Goal: Information Seeking & Learning: Learn about a topic

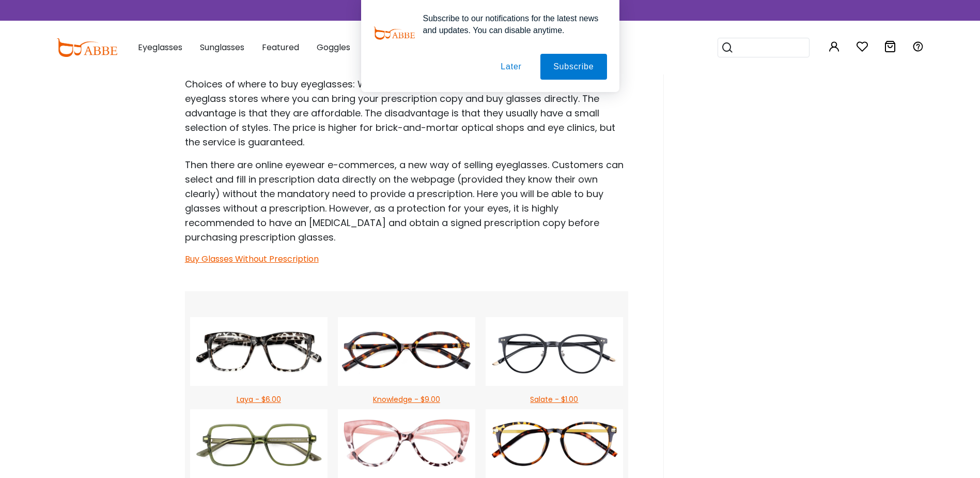
scroll to position [1137, 0]
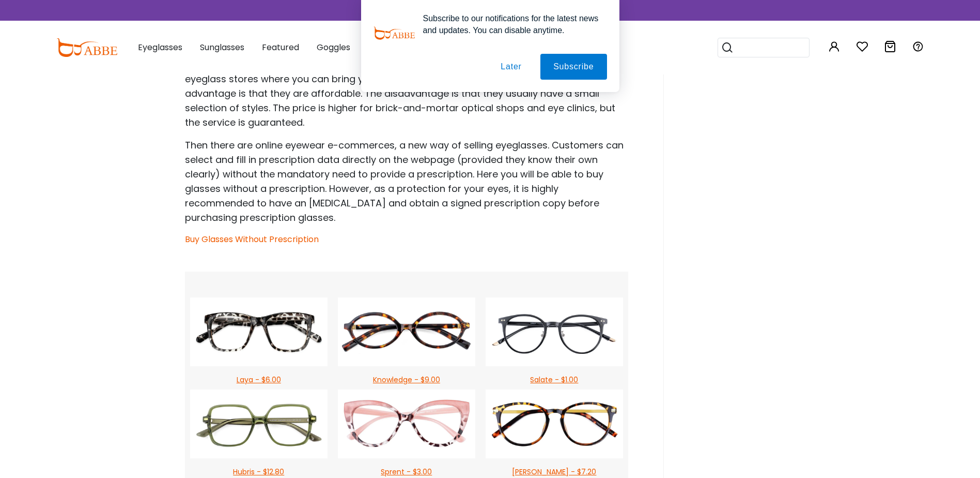
click at [254, 239] on link "Buy Glasses Without Prescription" at bounding box center [252, 239] width 134 height 12
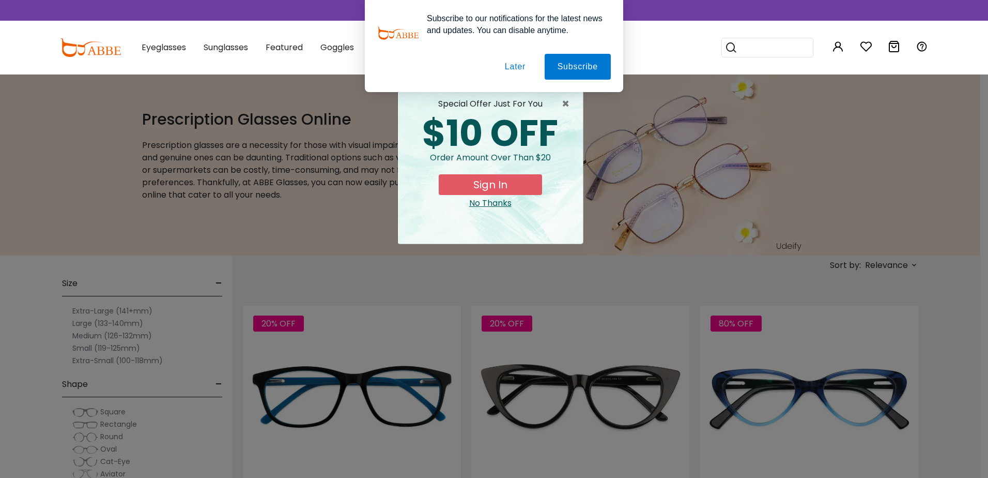
click at [512, 68] on button "Later" at bounding box center [515, 67] width 47 height 26
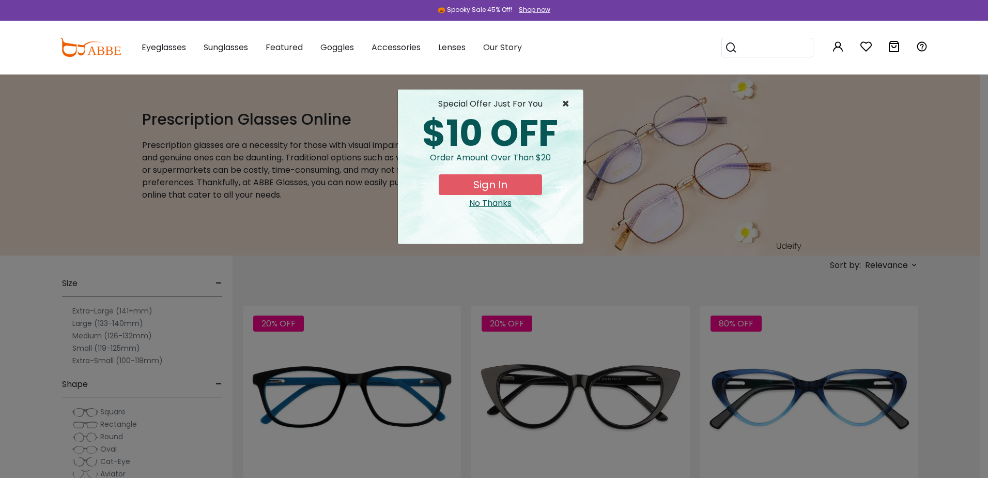
click at [565, 104] on span "×" at bounding box center [568, 104] width 13 height 12
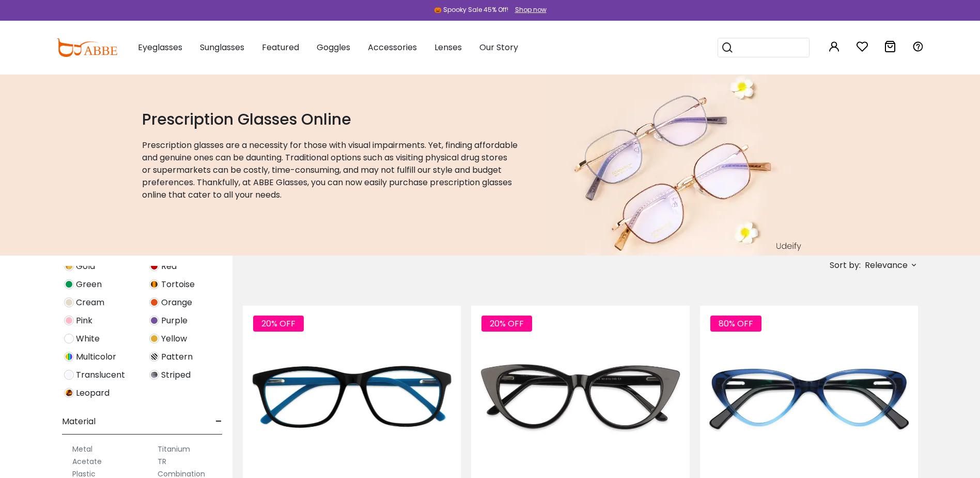
scroll to position [426, 0]
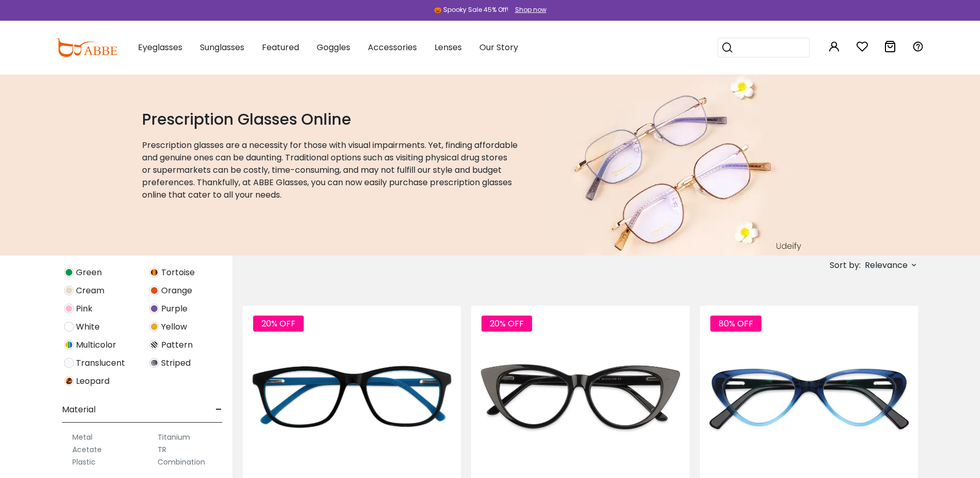
click at [66, 364] on img at bounding box center [69, 363] width 10 height 10
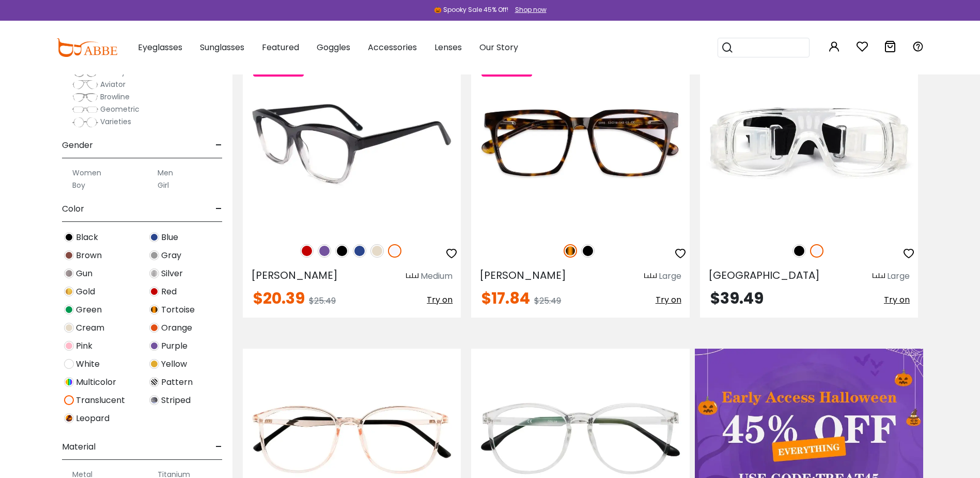
scroll to position [52, 0]
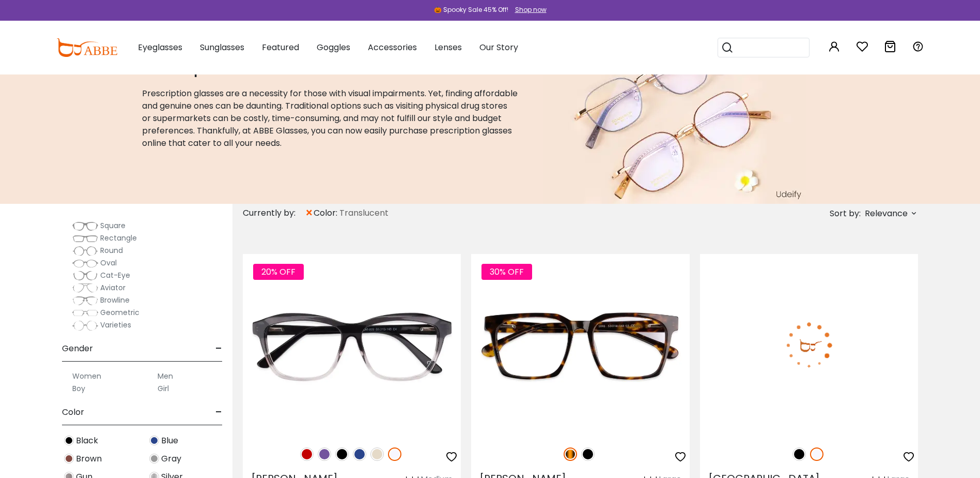
click at [777, 383] on img at bounding box center [809, 345] width 218 height 182
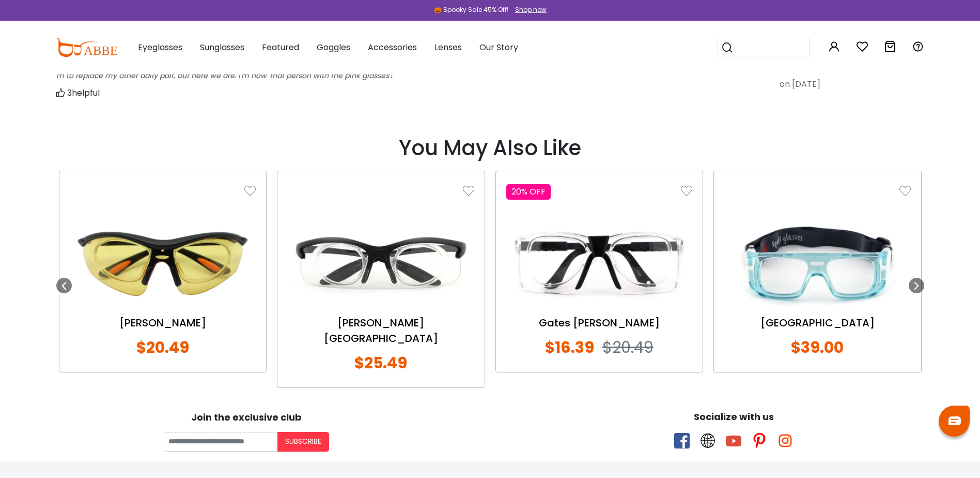
scroll to position [1286, 0]
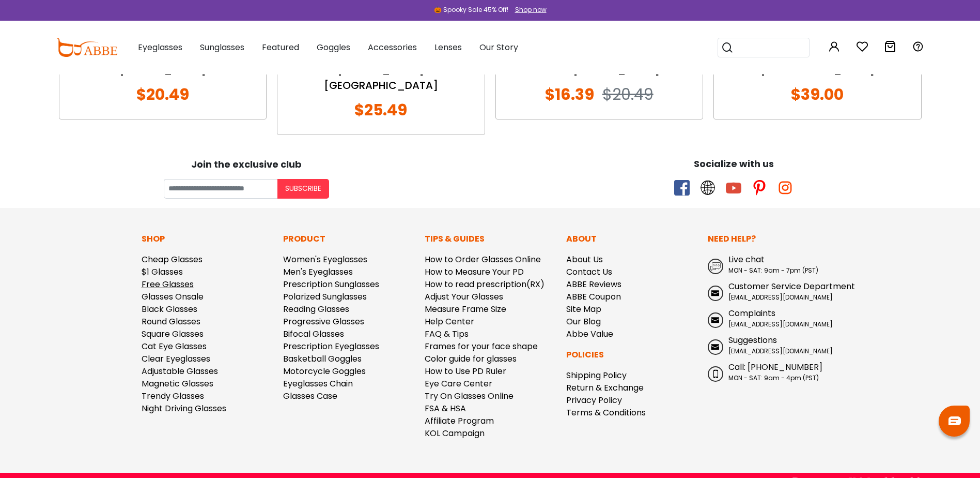
click at [169, 278] on link "Free Glasses" at bounding box center [168, 284] width 52 height 12
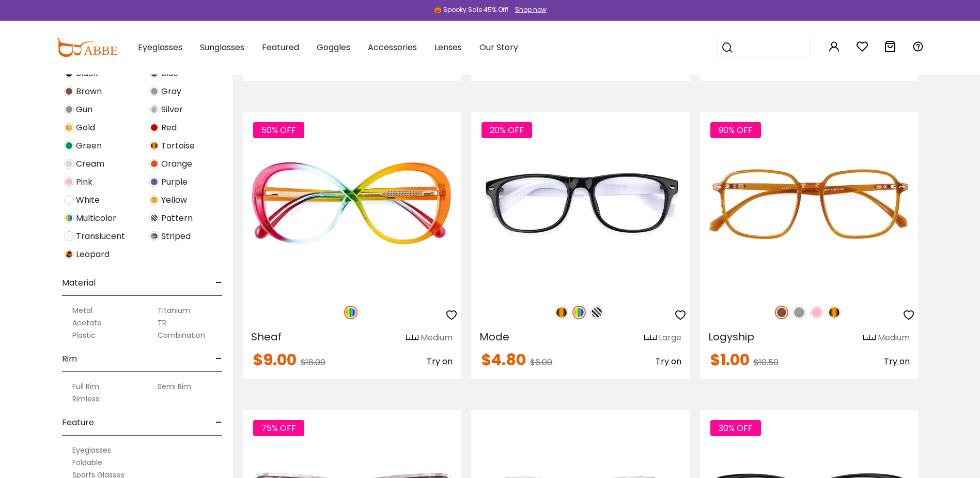
scroll to position [310, 0]
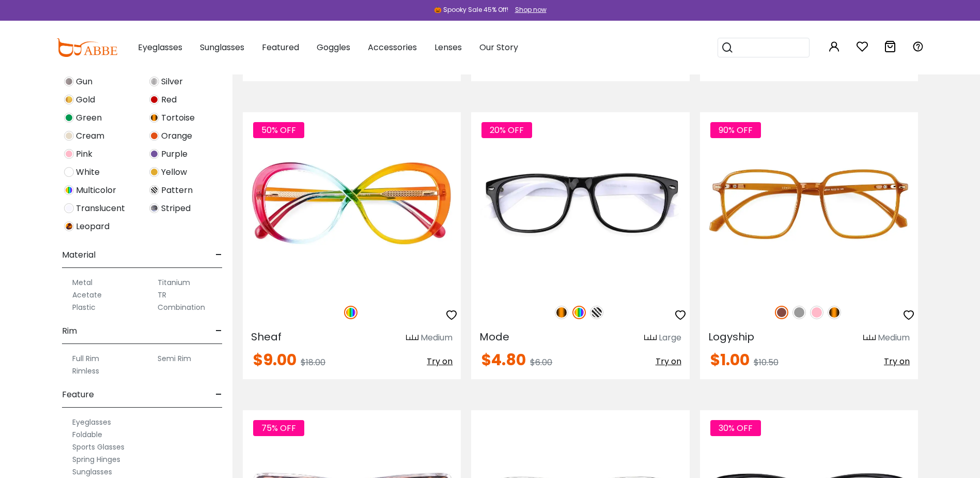
click at [82, 308] on label "Plastic" at bounding box center [83, 307] width 23 height 12
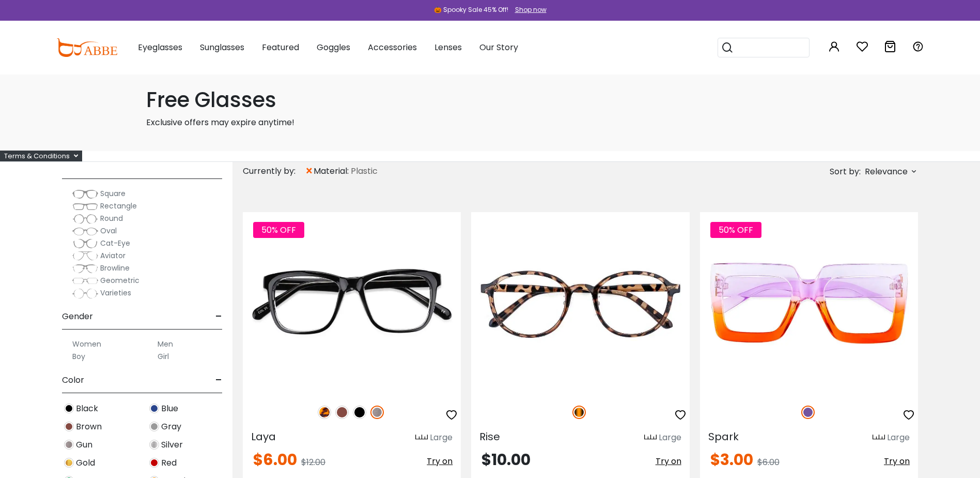
scroll to position [155, 0]
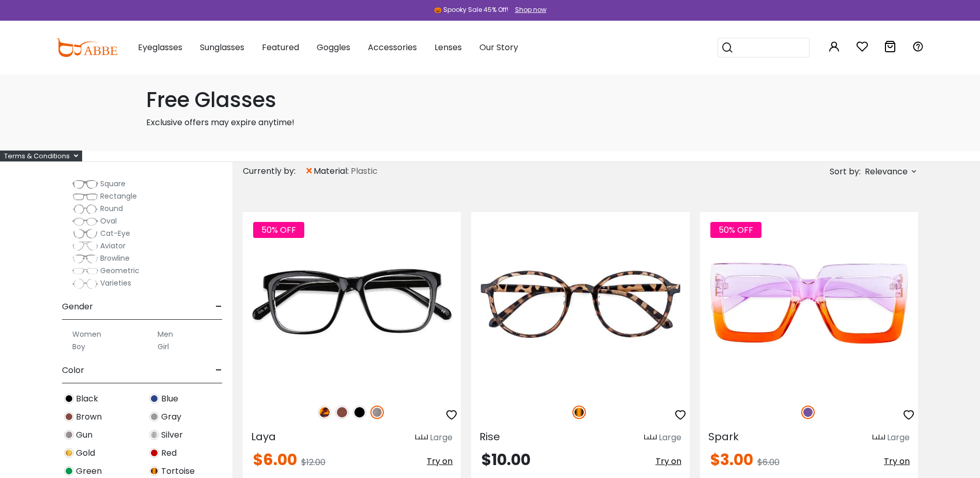
click at [97, 335] on label "Women" at bounding box center [86, 334] width 29 height 12
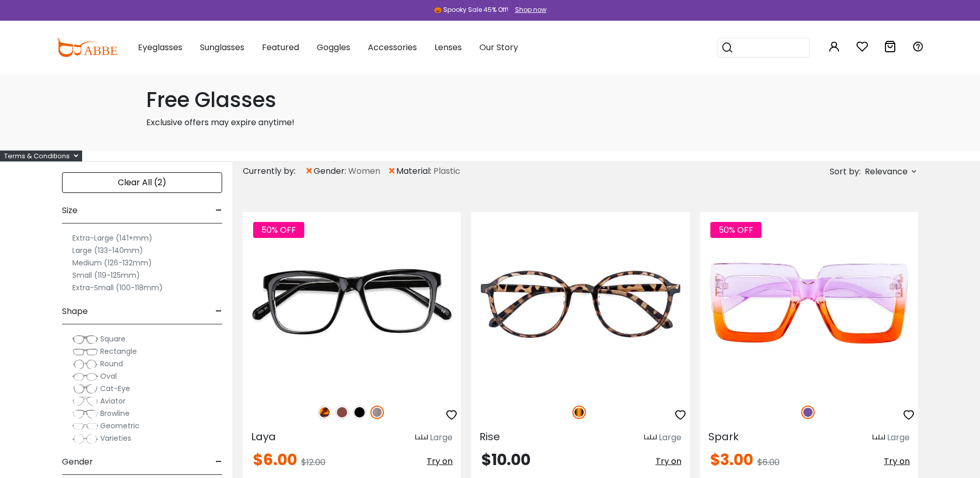
click at [133, 289] on label "Extra-Small (100-118mm)" at bounding box center [117, 287] width 90 height 12
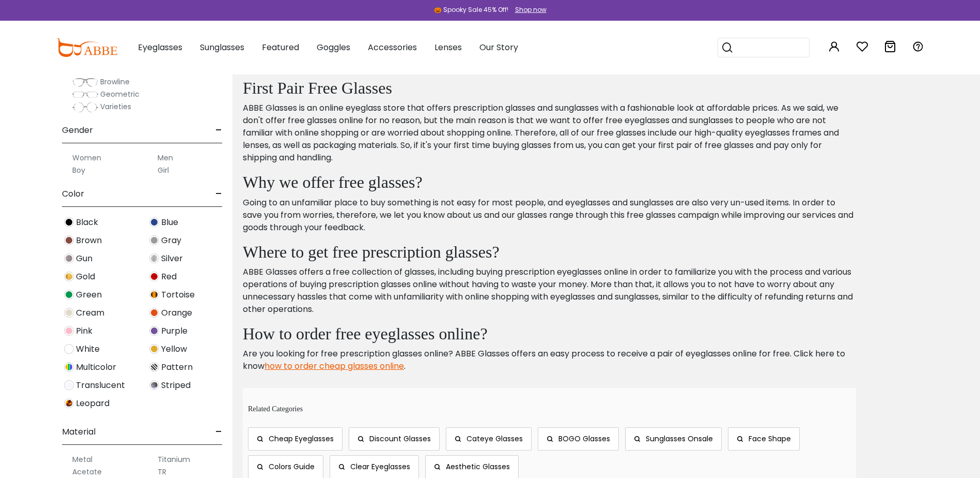
scroll to position [155, 0]
click at [67, 294] on img at bounding box center [69, 293] width 10 height 10
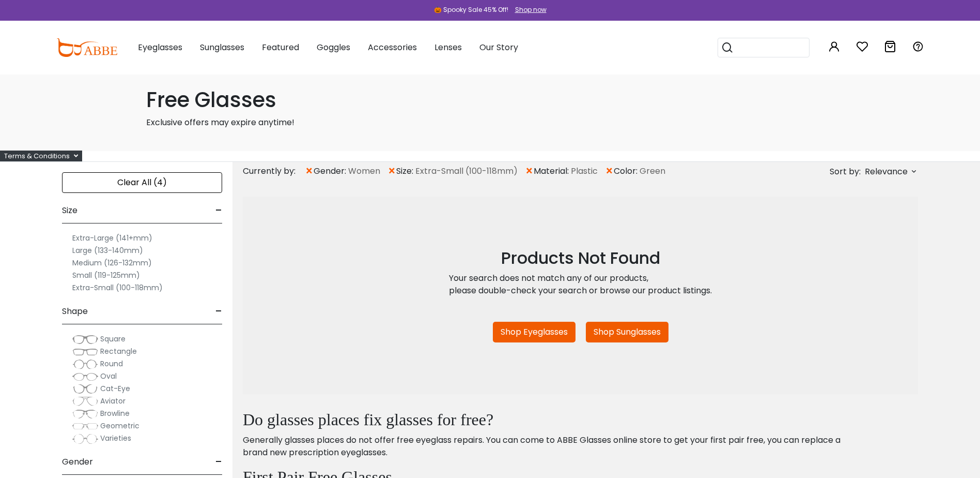
click at [609, 173] on span "×" at bounding box center [609, 171] width 9 height 19
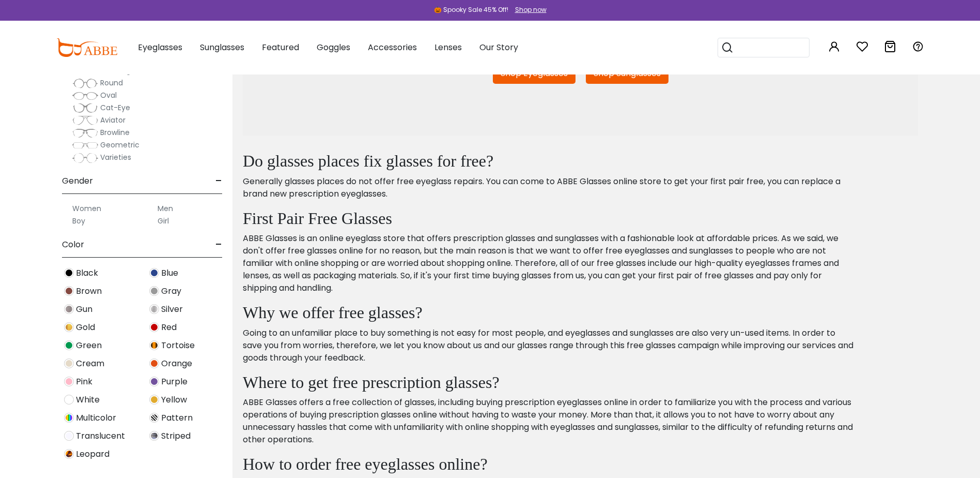
scroll to position [155, 0]
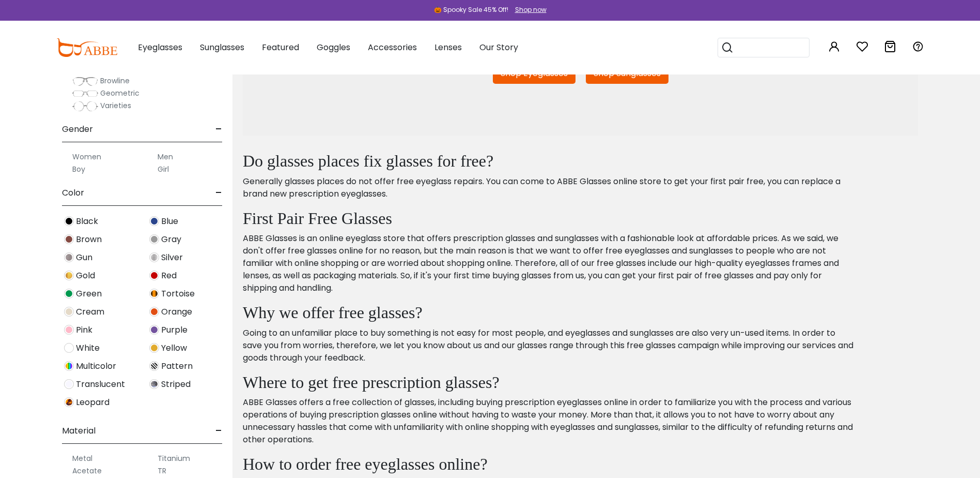
click at [71, 311] on img at bounding box center [69, 311] width 10 height 10
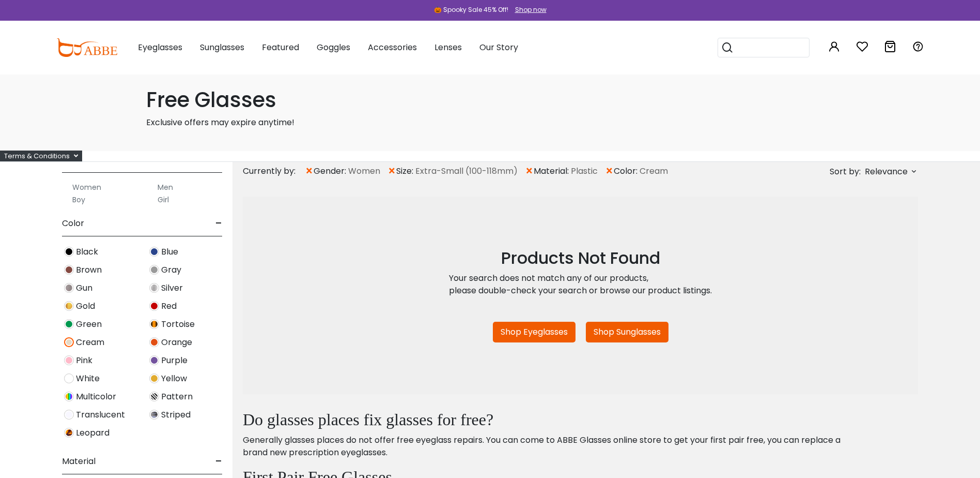
scroll to position [310, 0]
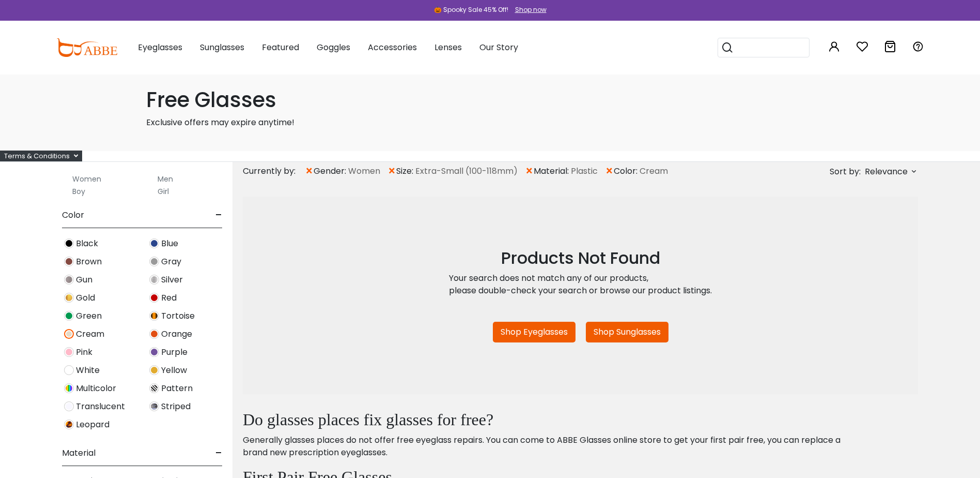
click at [612, 171] on span "×" at bounding box center [609, 171] width 9 height 19
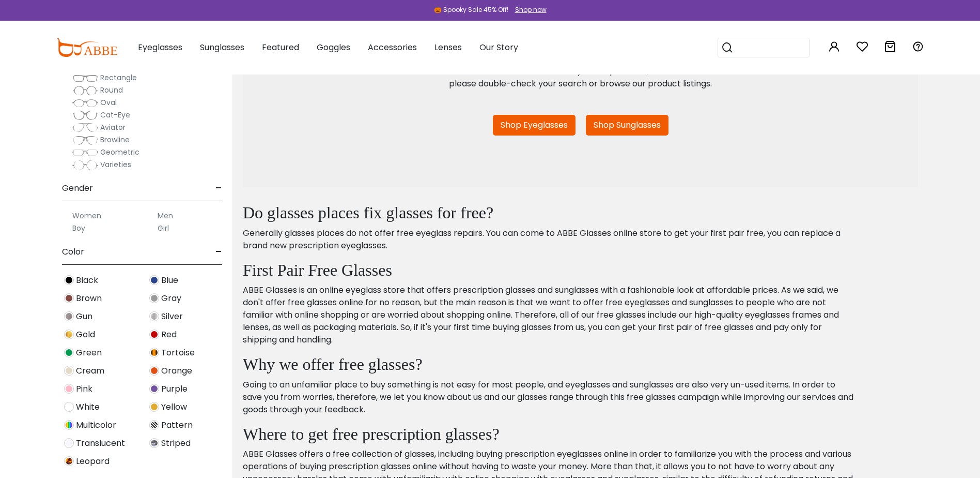
scroll to position [155, 0]
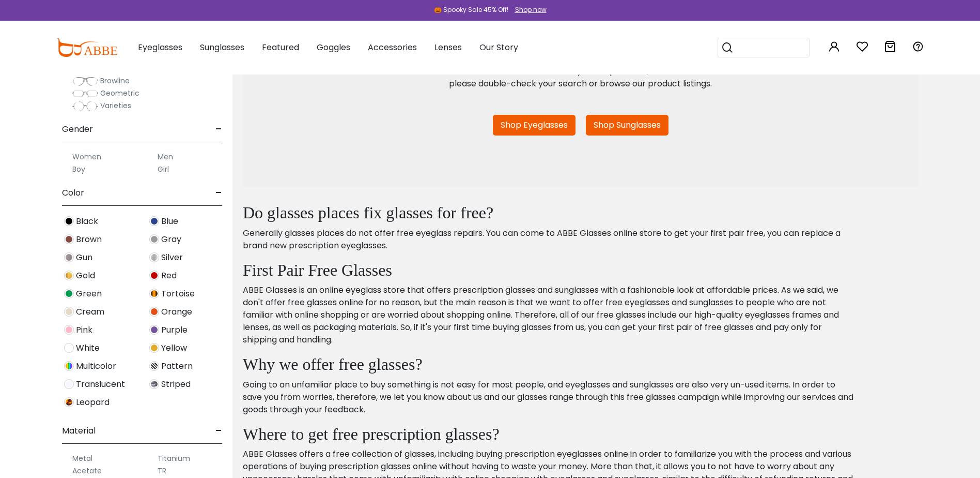
click at [70, 346] on img at bounding box center [69, 348] width 10 height 10
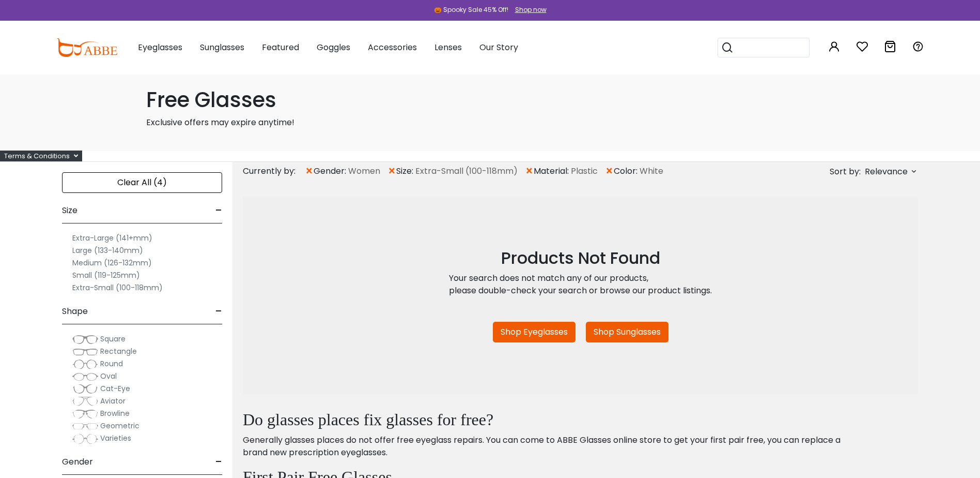
click at [611, 171] on span "×" at bounding box center [609, 171] width 9 height 19
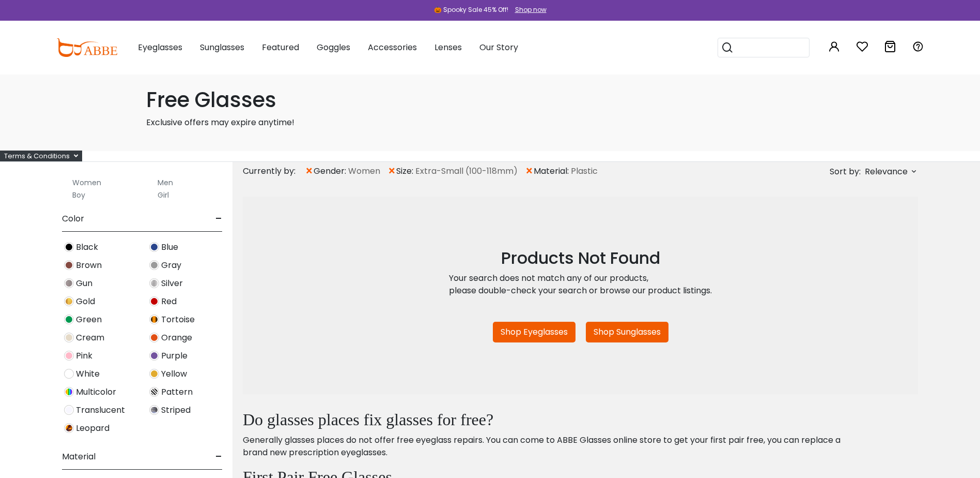
scroll to position [310, 0]
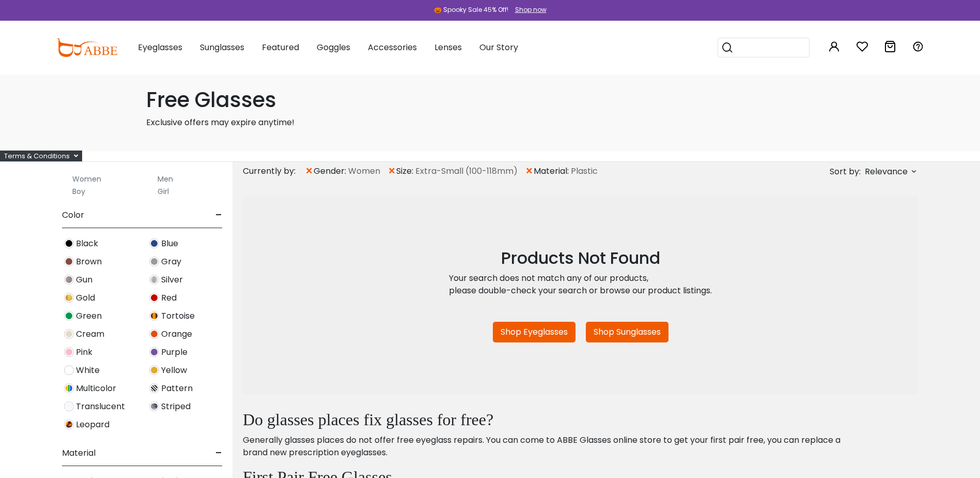
click at [68, 408] on img at bounding box center [69, 406] width 10 height 10
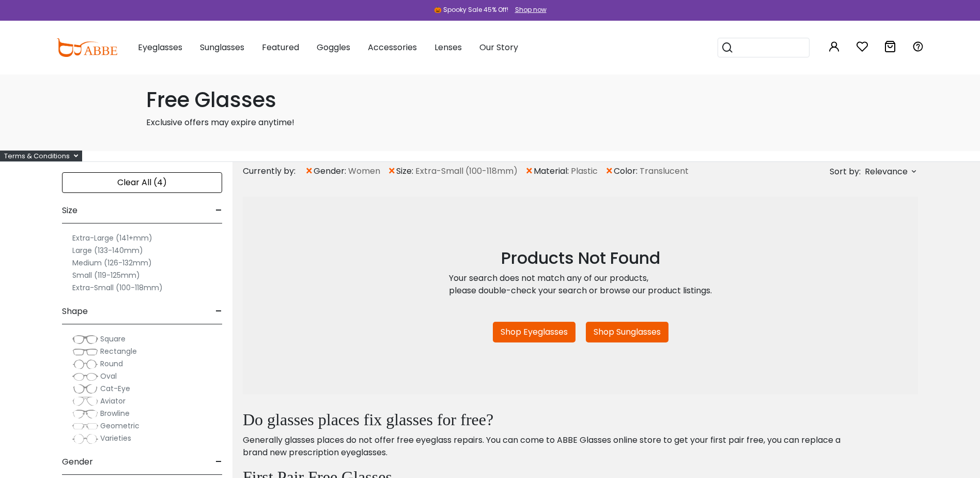
click at [611, 168] on span "×" at bounding box center [609, 171] width 9 height 19
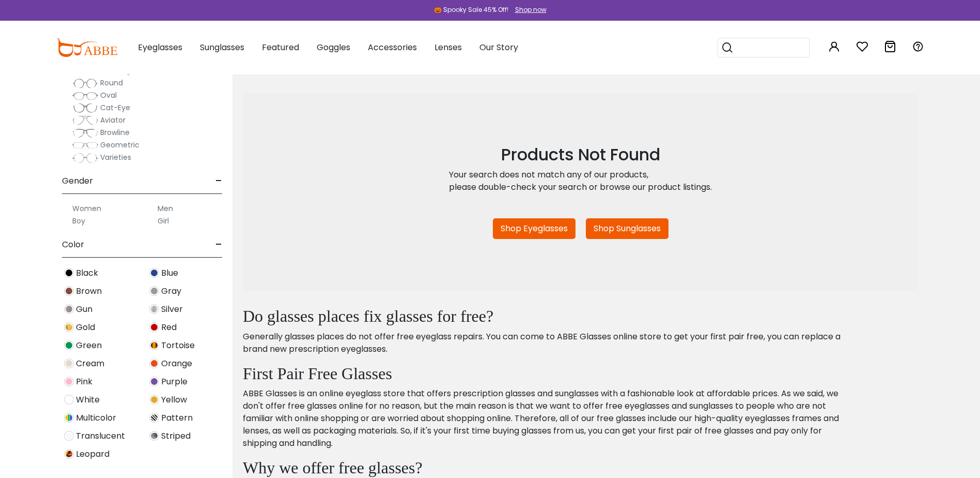
scroll to position [155, 0]
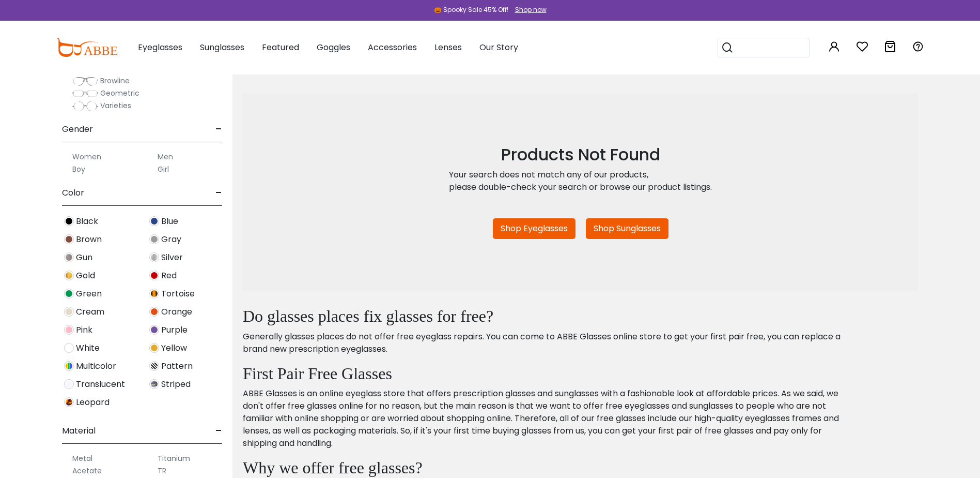
click at [156, 296] on img at bounding box center [154, 293] width 10 height 10
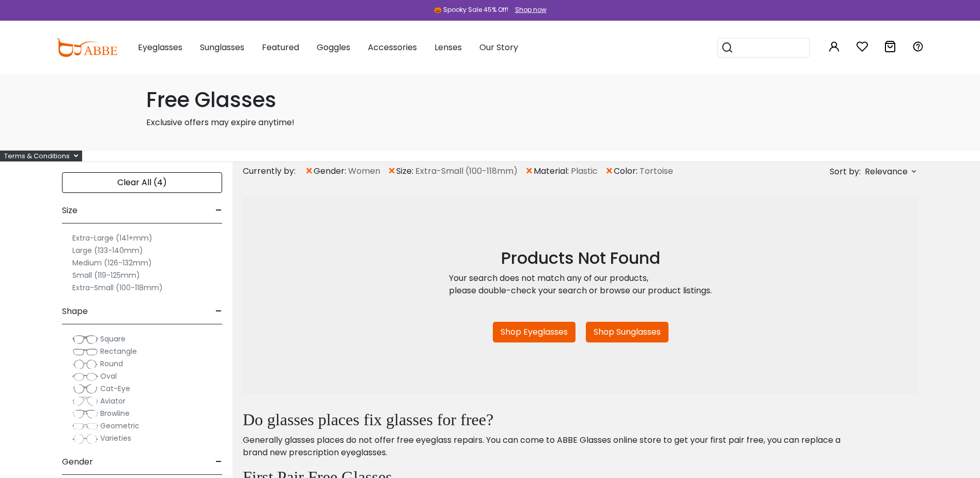
click at [610, 170] on span "×" at bounding box center [609, 171] width 9 height 19
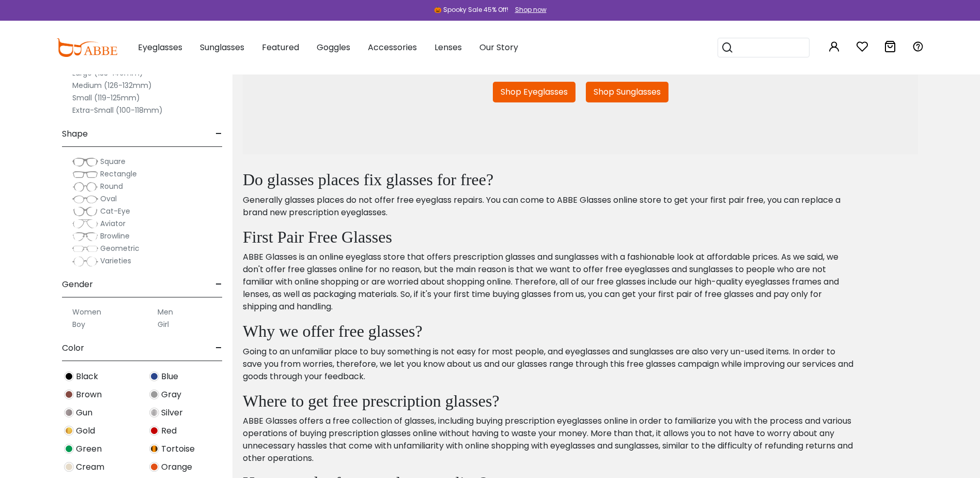
scroll to position [258, 0]
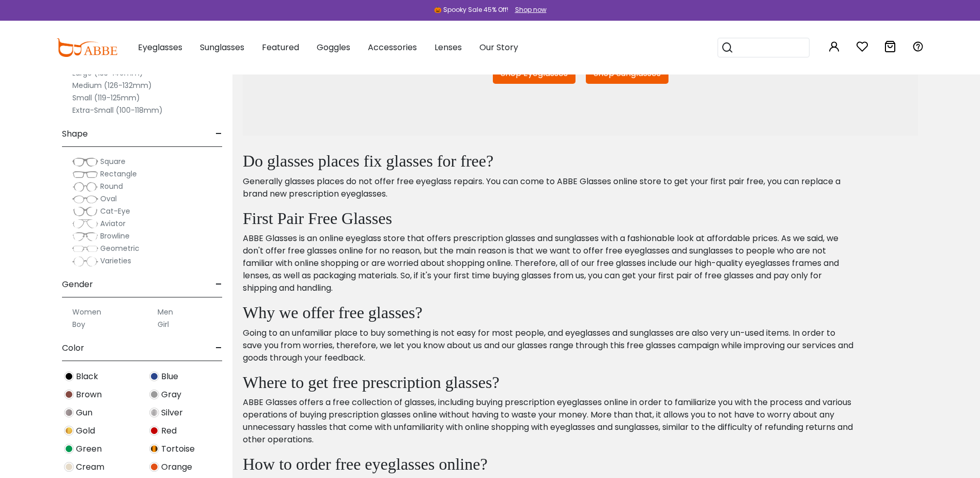
click at [72, 392] on img at bounding box center [69, 394] width 10 height 10
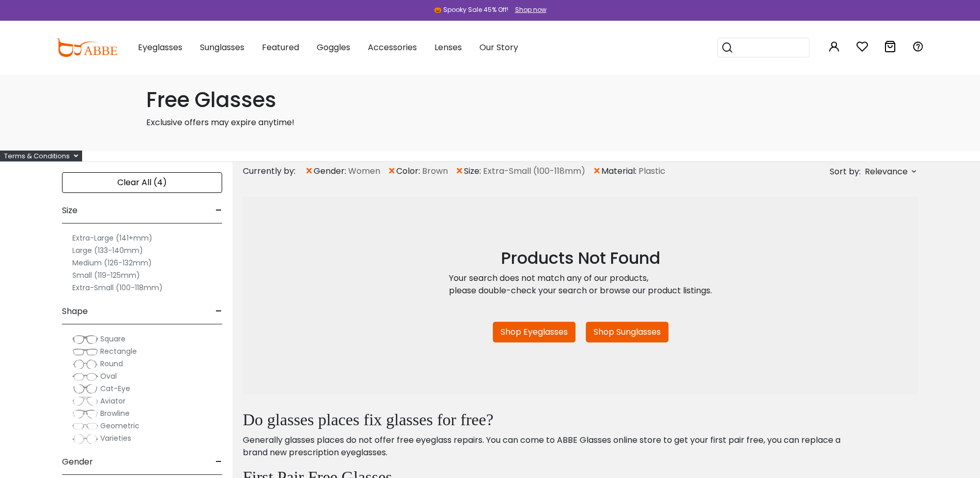
click at [153, 187] on div "Clear All (4)" at bounding box center [142, 182] width 160 height 21
click at [217, 210] on span "-" at bounding box center [219, 210] width 7 height 25
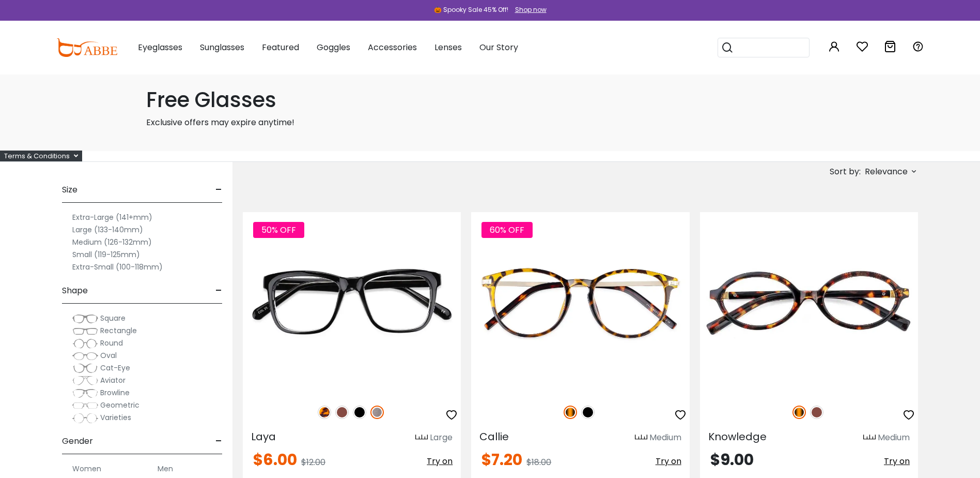
click at [143, 268] on label "Extra-Small (100-118mm)" at bounding box center [117, 266] width 90 height 12
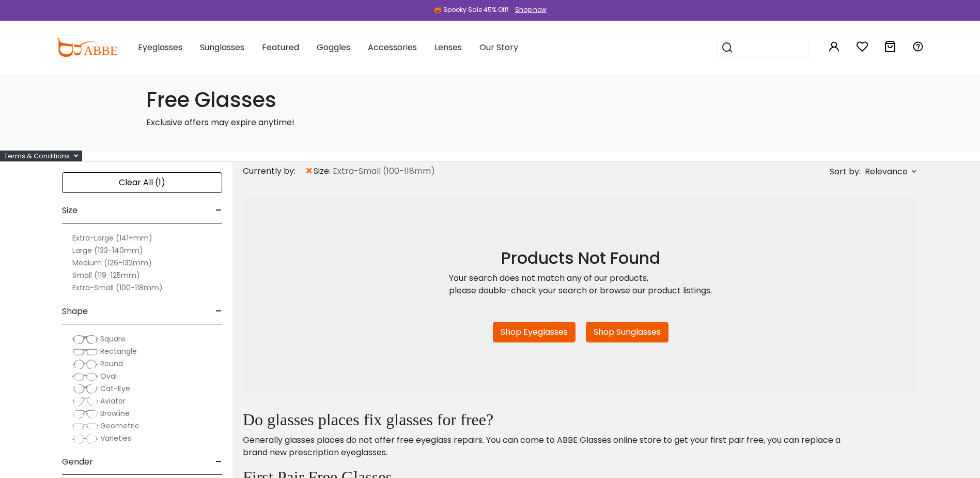
click at [104, 275] on label "Small (119-125mm)" at bounding box center [106, 275] width 68 height 12
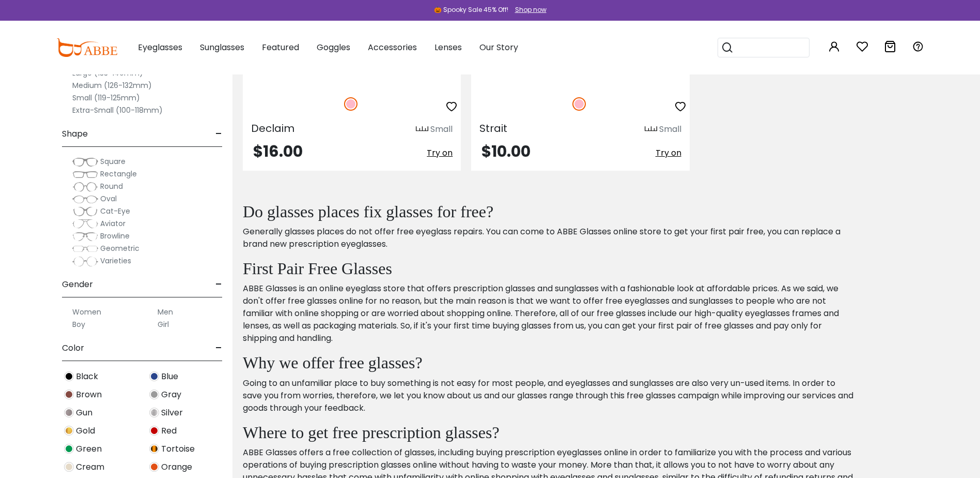
scroll to position [1861, 0]
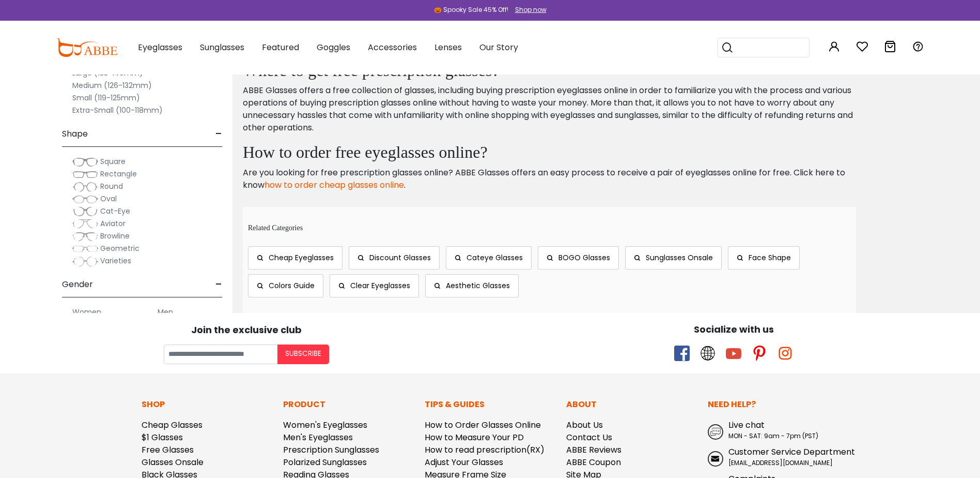
click at [322, 184] on link "how to order cheap glasses online" at bounding box center [335, 185] width 140 height 12
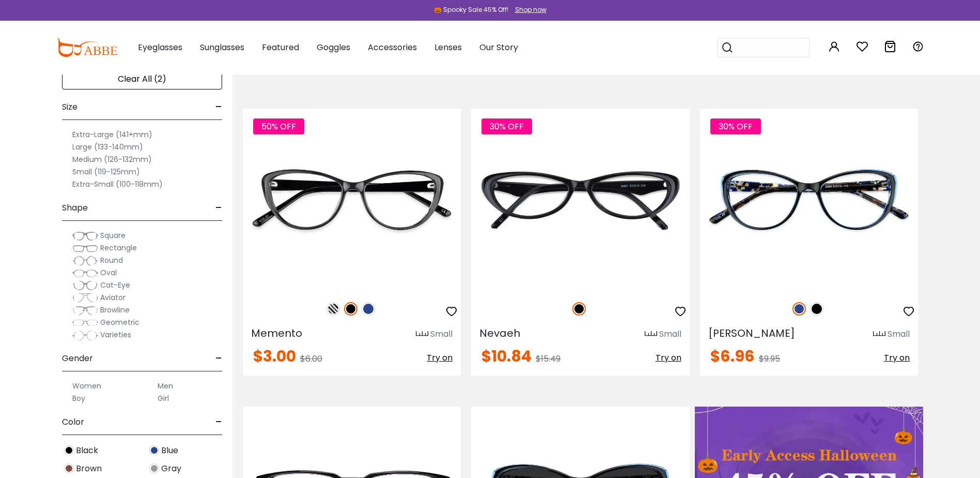
scroll to position [0, 0]
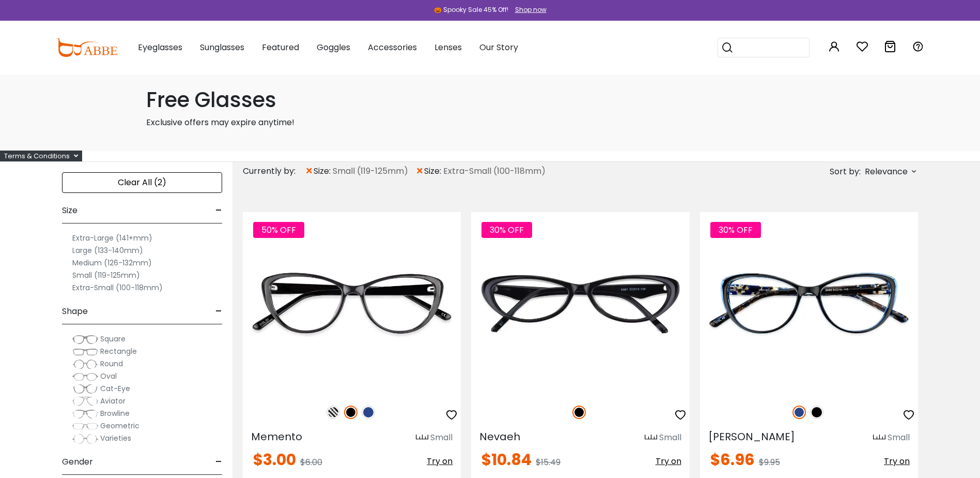
click at [423, 170] on span "×" at bounding box center [420, 171] width 9 height 19
click at [309, 171] on span "×" at bounding box center [309, 171] width 9 height 19
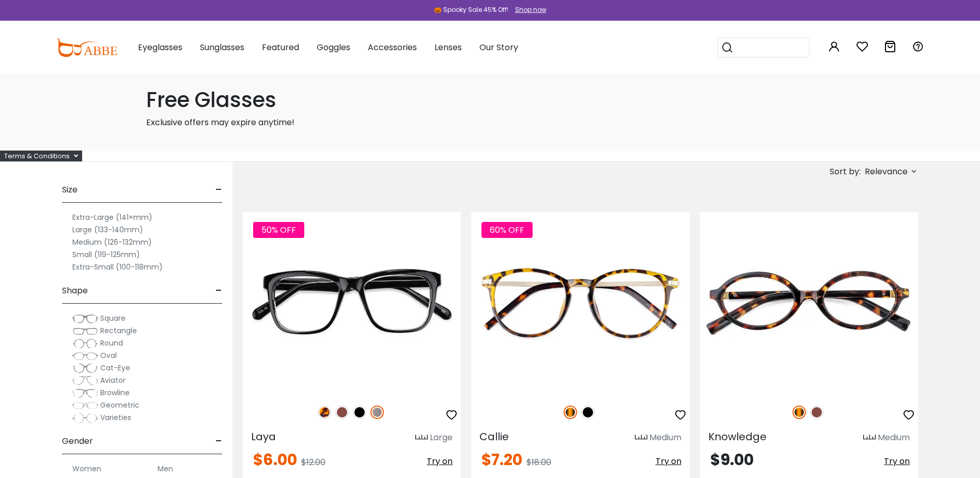
click at [107, 268] on label "Extra-Small (100-118mm)" at bounding box center [117, 266] width 90 height 12
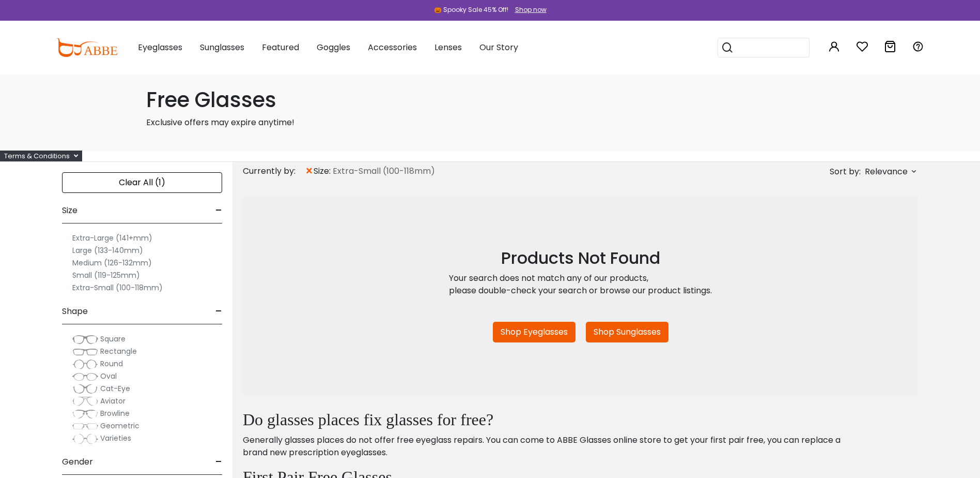
click at [122, 277] on label "Small (119-125mm)" at bounding box center [106, 275] width 68 height 12
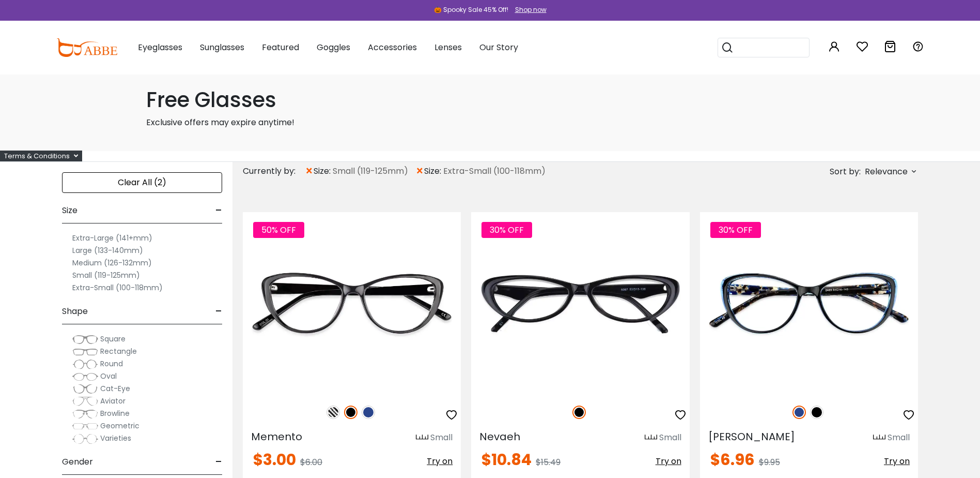
click at [424, 169] on span "×" at bounding box center [420, 171] width 9 height 19
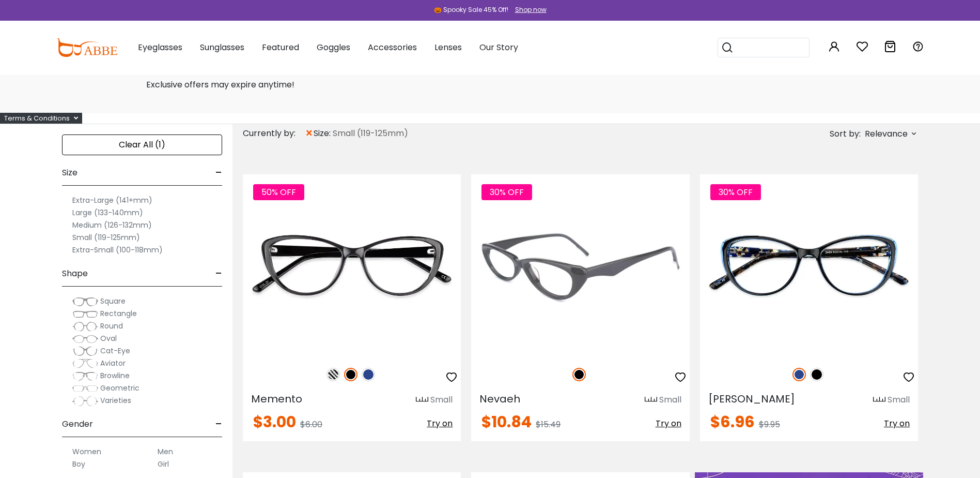
scroll to position [103, 0]
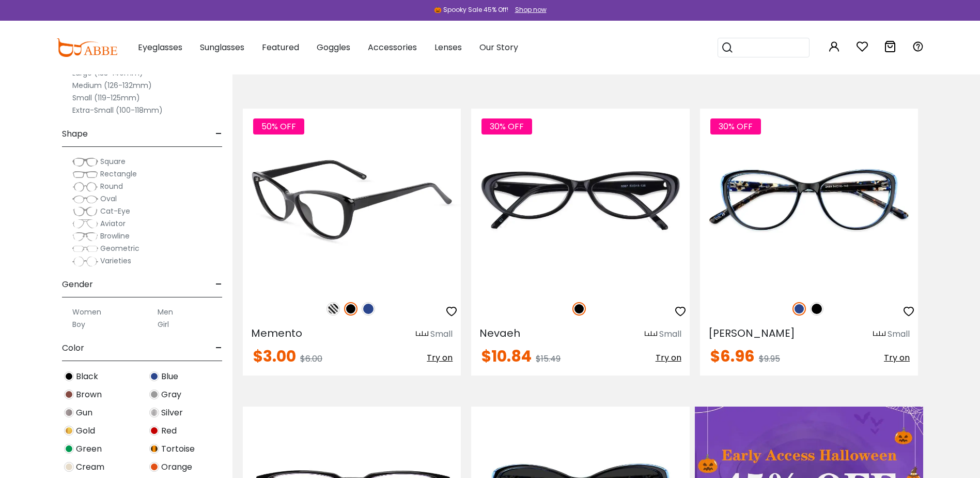
click at [333, 310] on img at bounding box center [333, 308] width 13 height 13
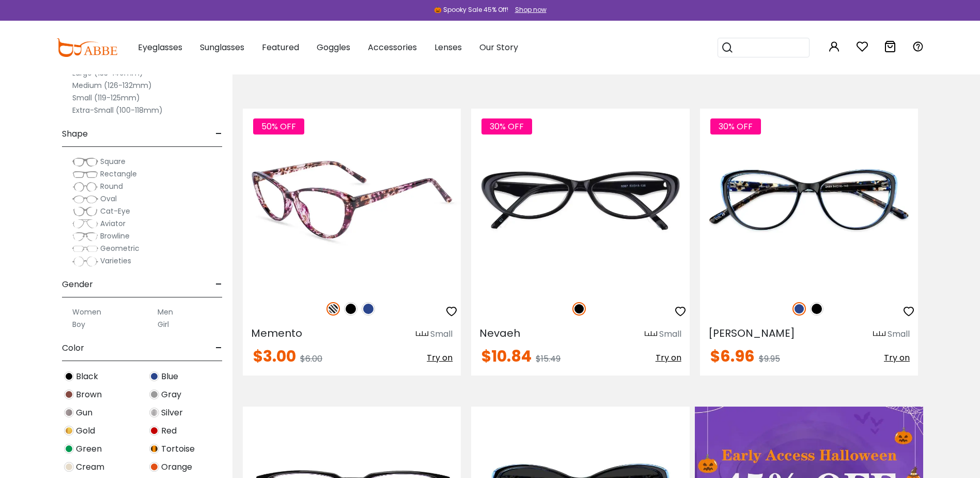
click at [371, 306] on img at bounding box center [368, 308] width 13 height 13
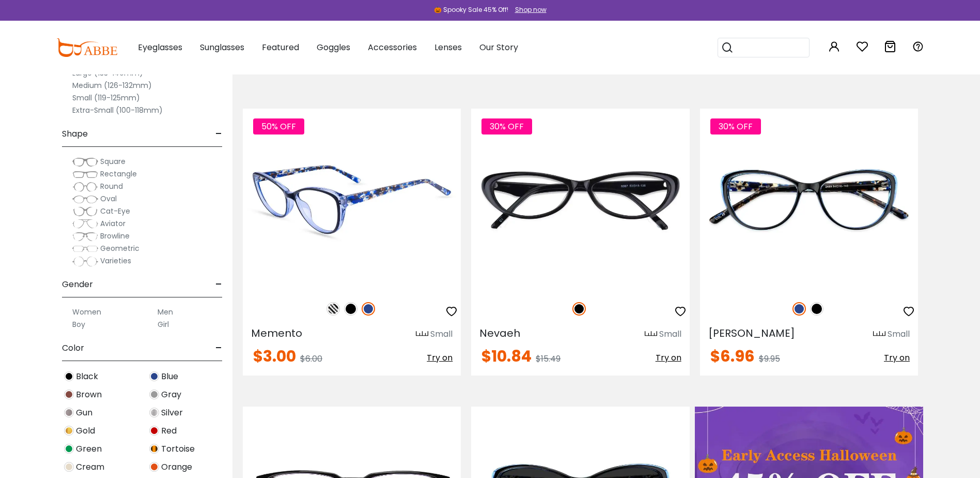
click at [348, 309] on img at bounding box center [350, 308] width 13 height 13
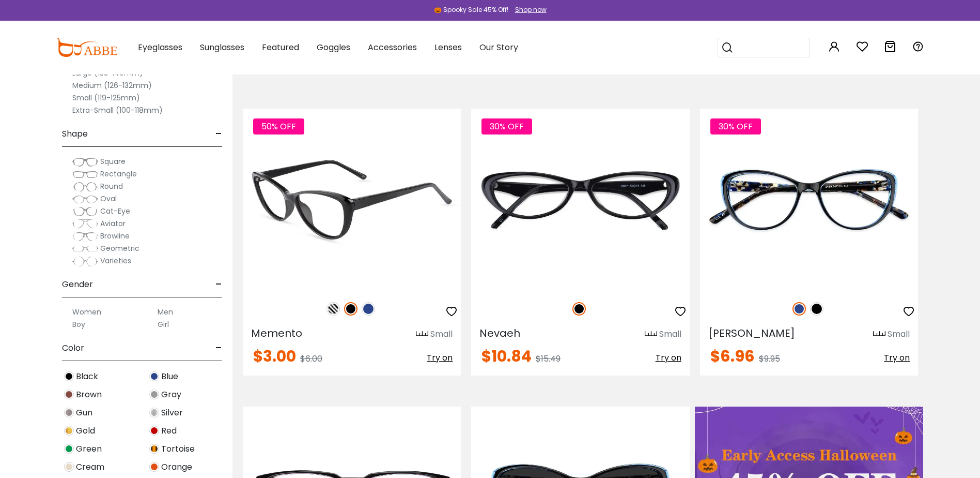
click at [330, 309] on img at bounding box center [333, 308] width 13 height 13
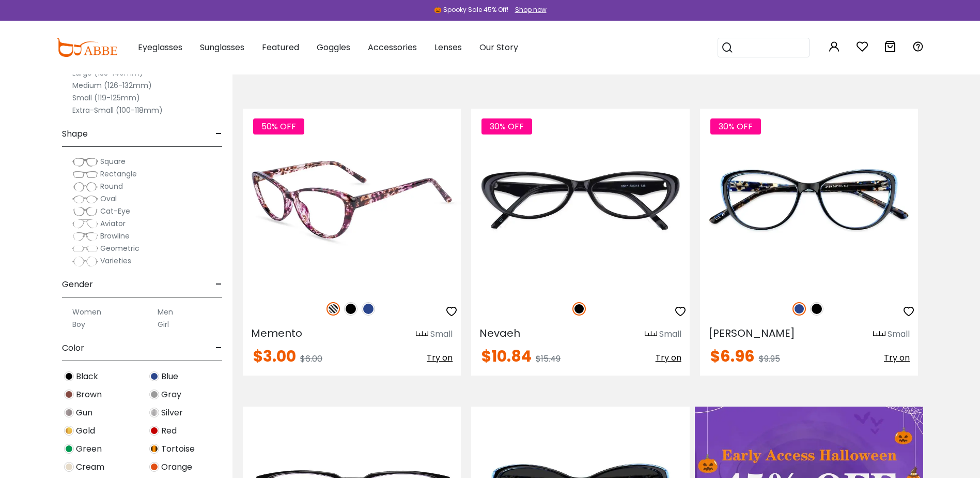
click at [373, 308] on img at bounding box center [368, 308] width 13 height 13
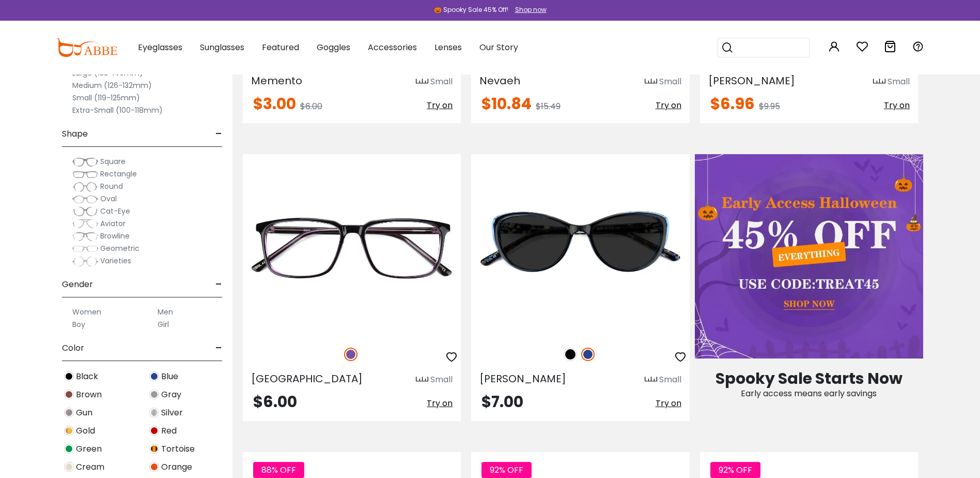
scroll to position [362, 0]
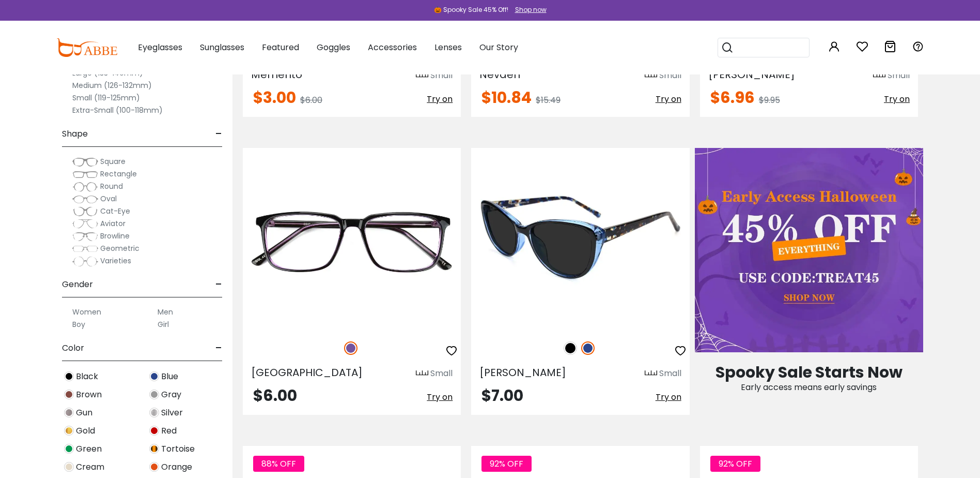
click at [589, 350] on img at bounding box center [587, 347] width 13 height 13
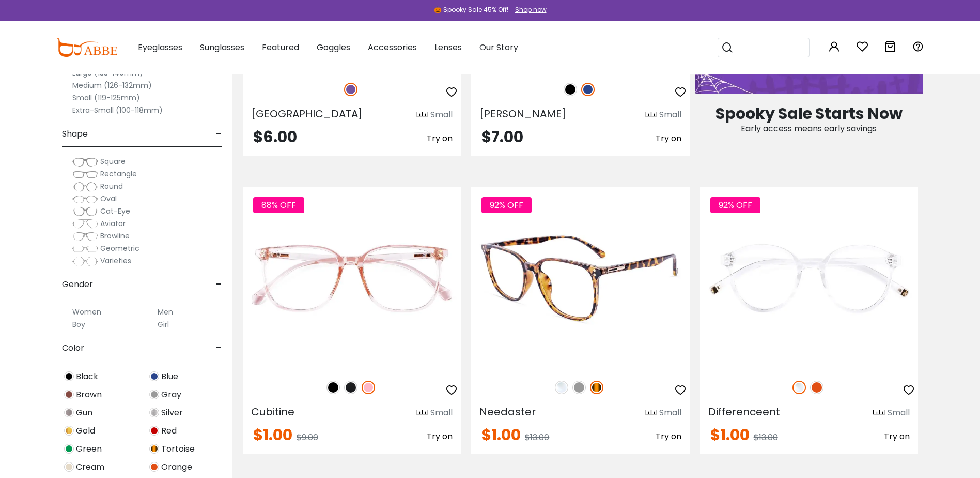
scroll to position [672, 0]
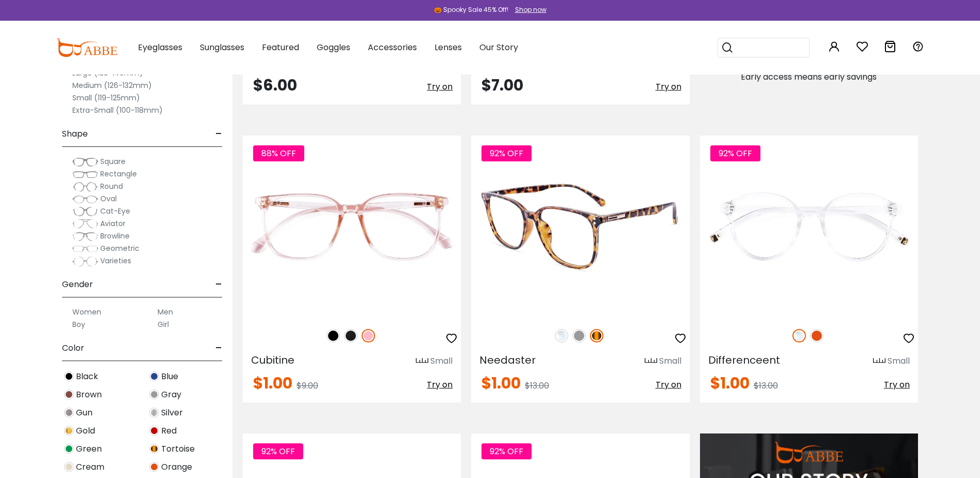
click at [563, 335] on img at bounding box center [561, 335] width 13 height 13
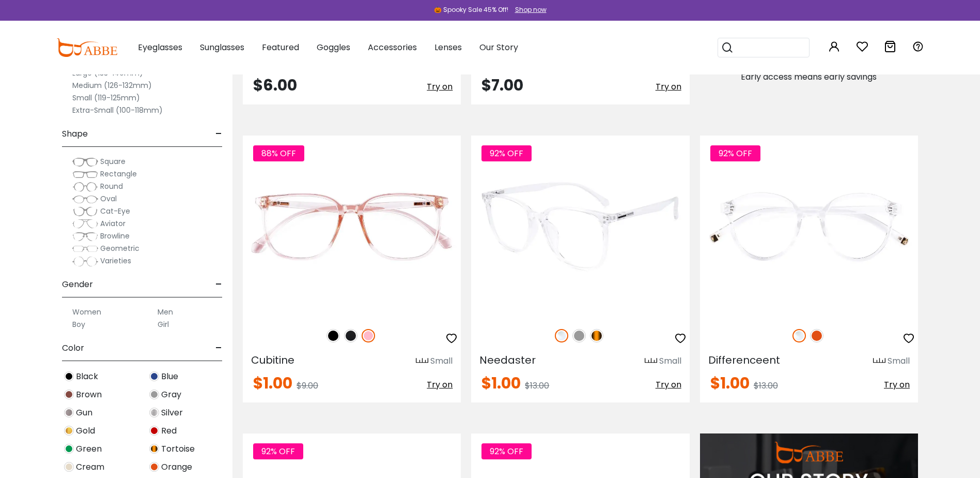
click at [598, 335] on img at bounding box center [596, 335] width 13 height 13
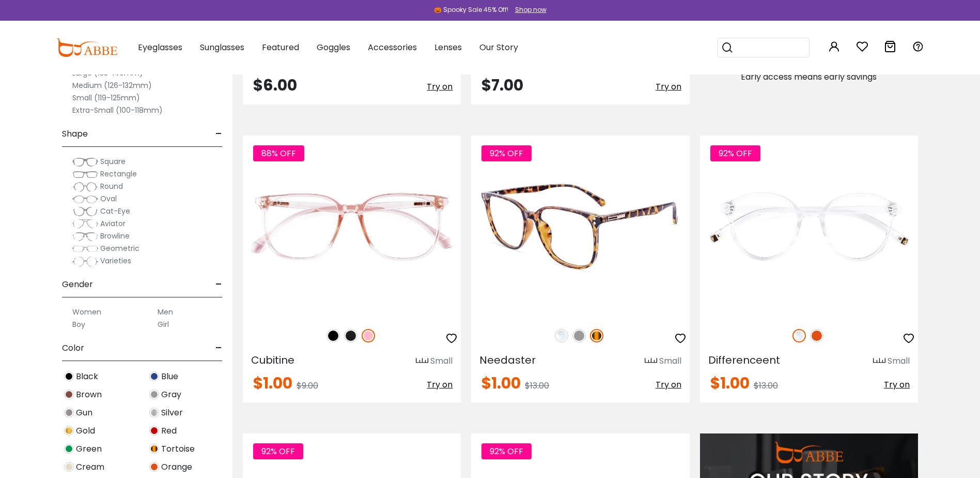
click at [580, 335] on img at bounding box center [579, 335] width 13 height 13
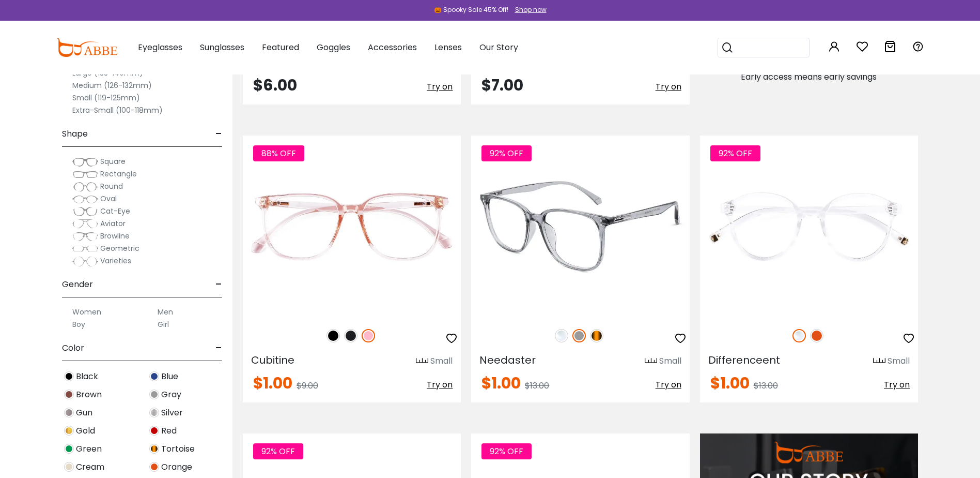
click at [598, 335] on img at bounding box center [596, 335] width 13 height 13
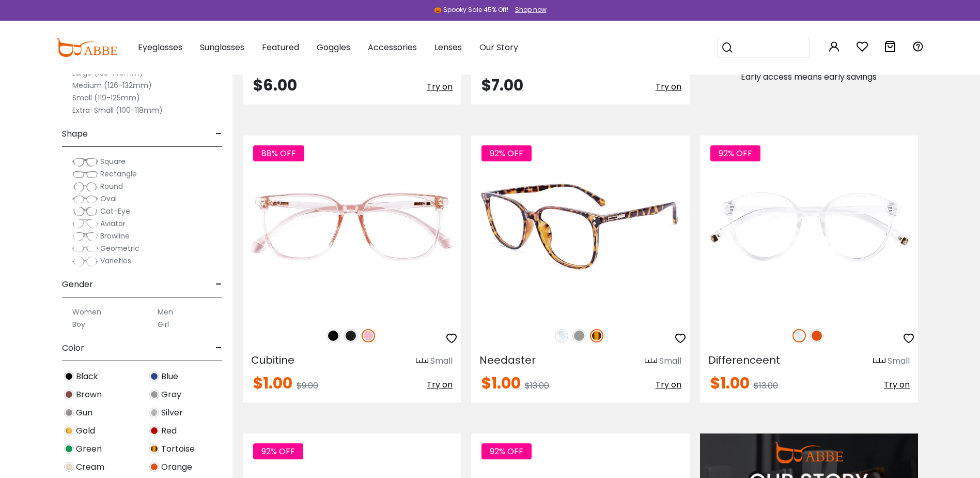
click at [560, 336] on img at bounding box center [561, 335] width 13 height 13
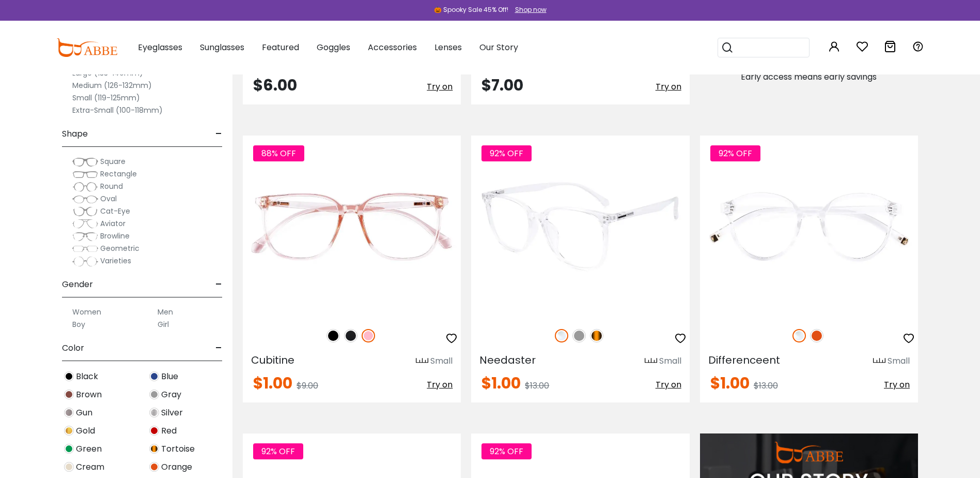
click at [580, 337] on img at bounding box center [579, 335] width 13 height 13
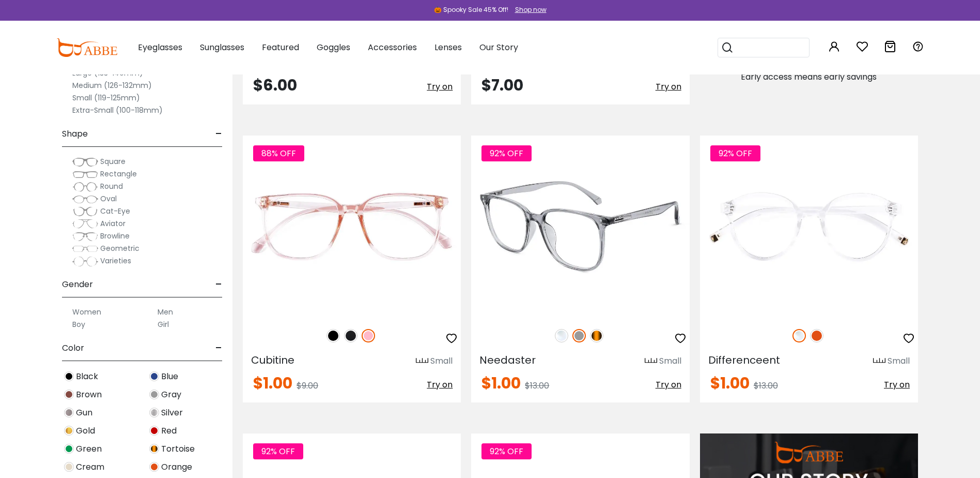
click at [596, 337] on img at bounding box center [596, 335] width 13 height 13
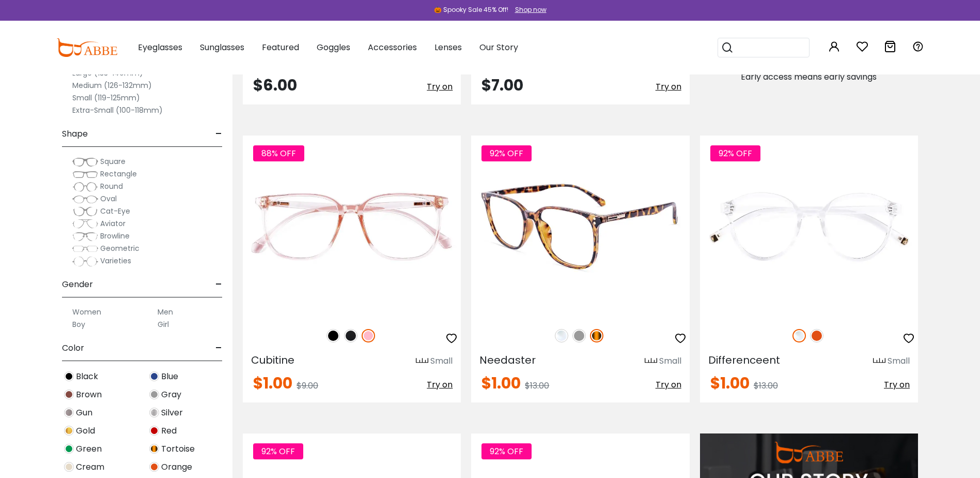
click at [576, 336] on img at bounding box center [579, 335] width 13 height 13
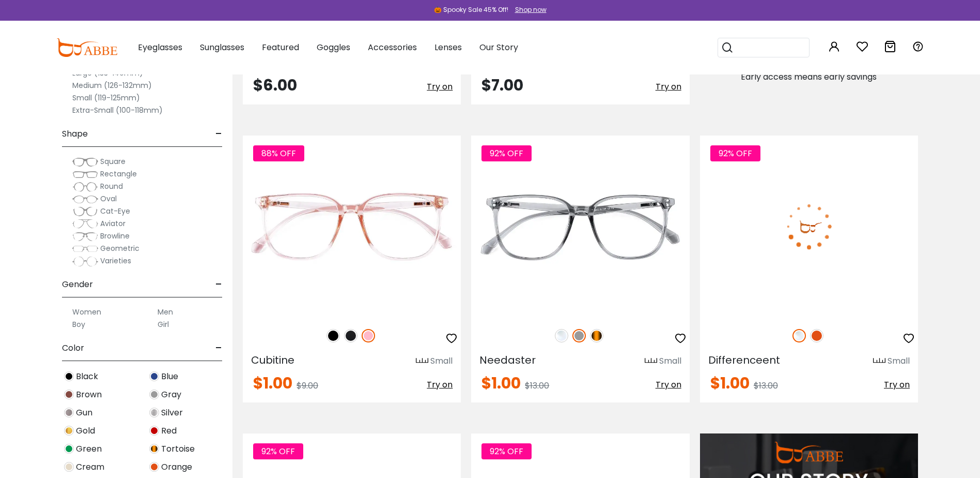
click at [817, 336] on img at bounding box center [816, 335] width 13 height 13
click at [799, 336] on img at bounding box center [799, 335] width 13 height 13
click at [816, 335] on img at bounding box center [816, 335] width 13 height 13
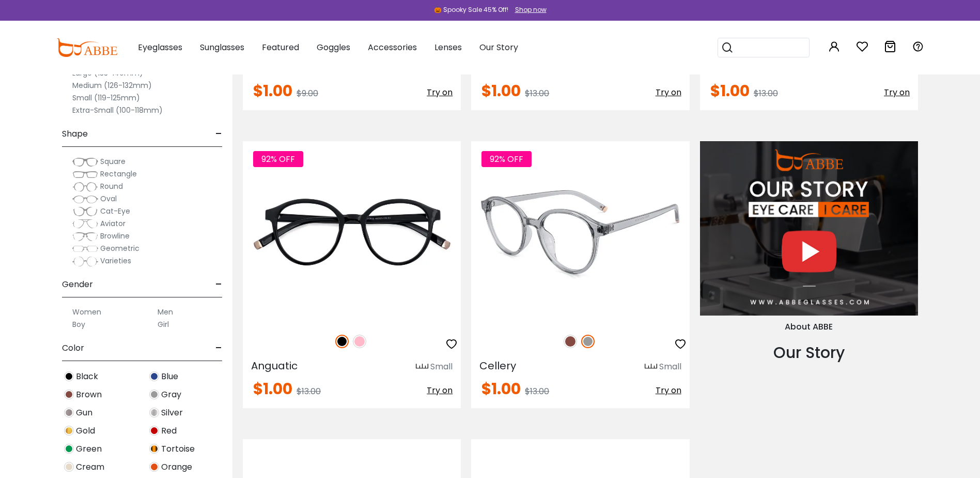
scroll to position [982, 0]
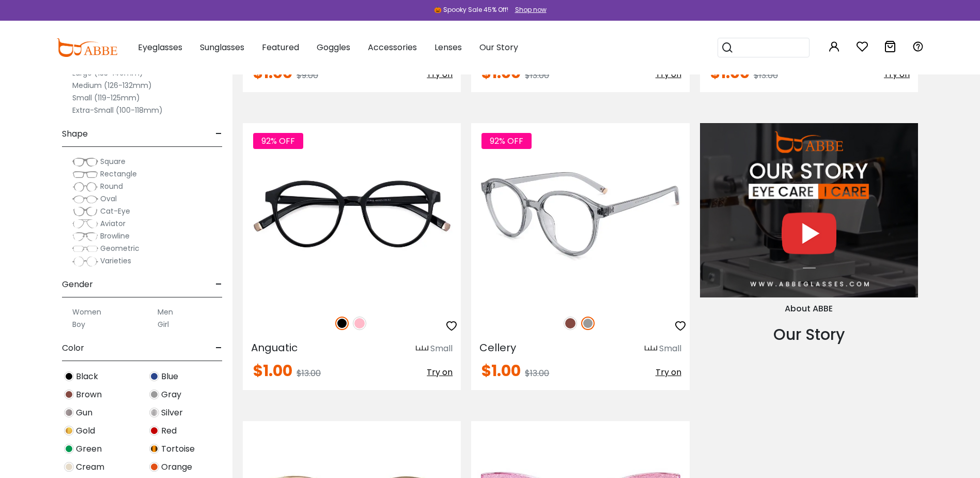
click at [571, 320] on img at bounding box center [570, 322] width 13 height 13
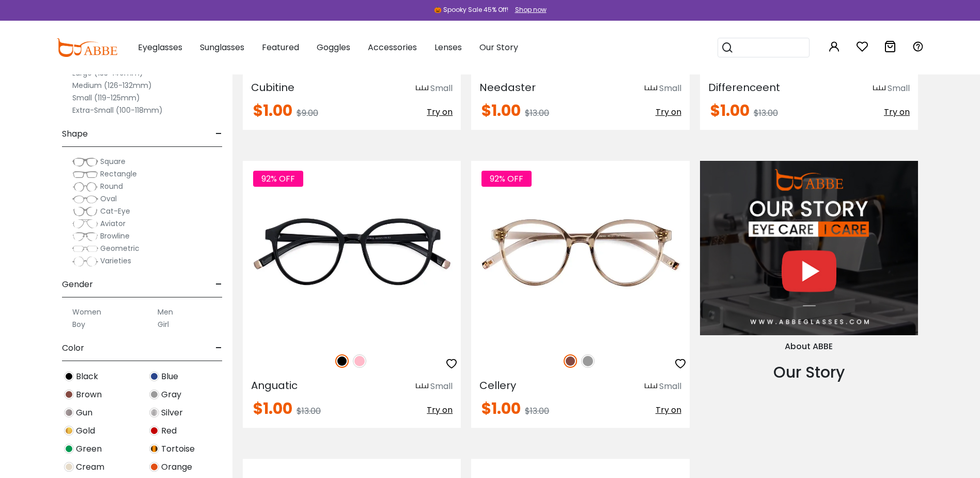
scroll to position [930, 0]
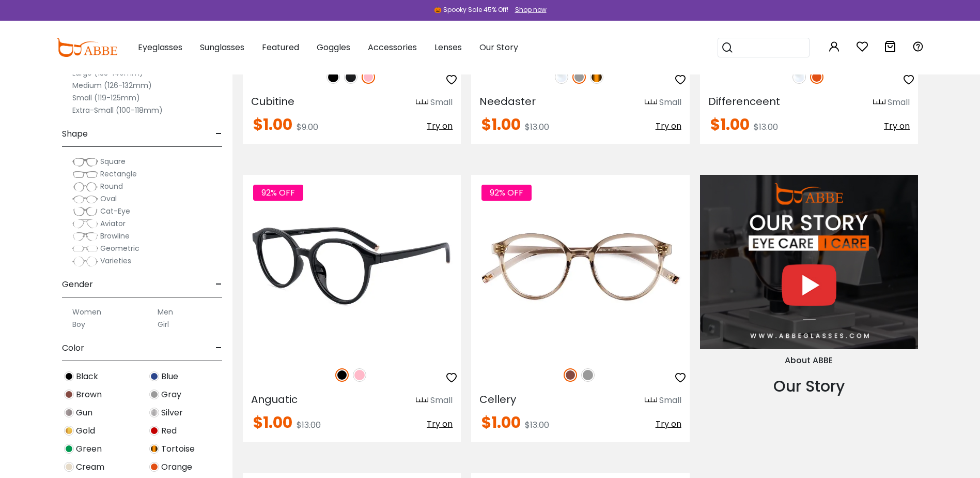
click at [359, 373] on img at bounding box center [359, 374] width 13 height 13
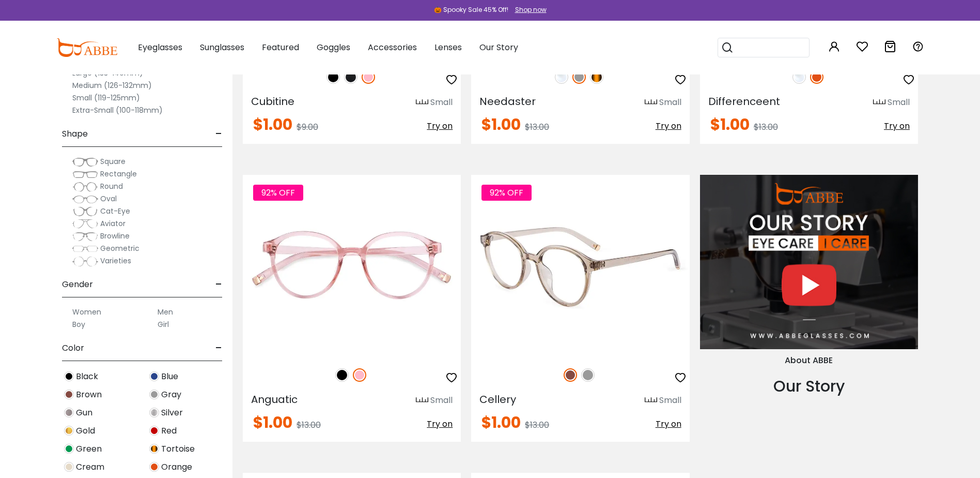
click at [573, 373] on img at bounding box center [570, 374] width 13 height 13
click at [586, 373] on img at bounding box center [587, 374] width 13 height 13
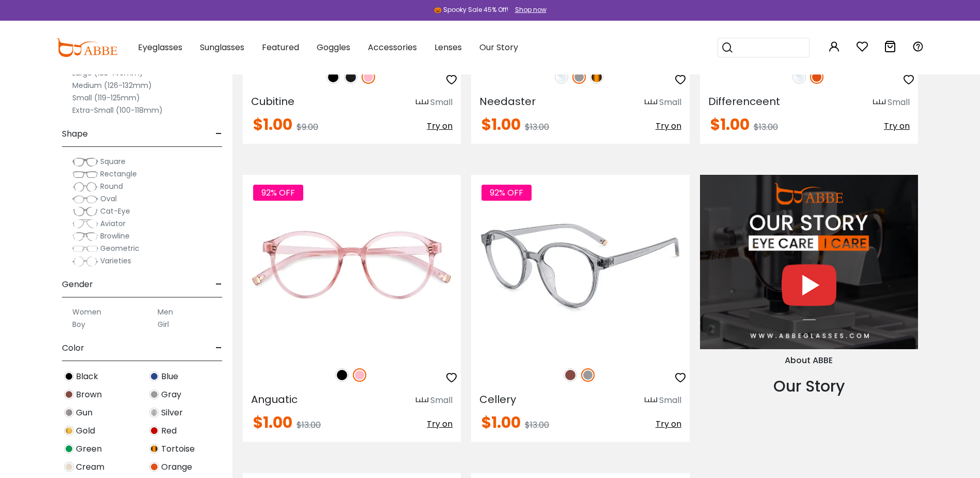
click at [573, 373] on img at bounding box center [570, 374] width 13 height 13
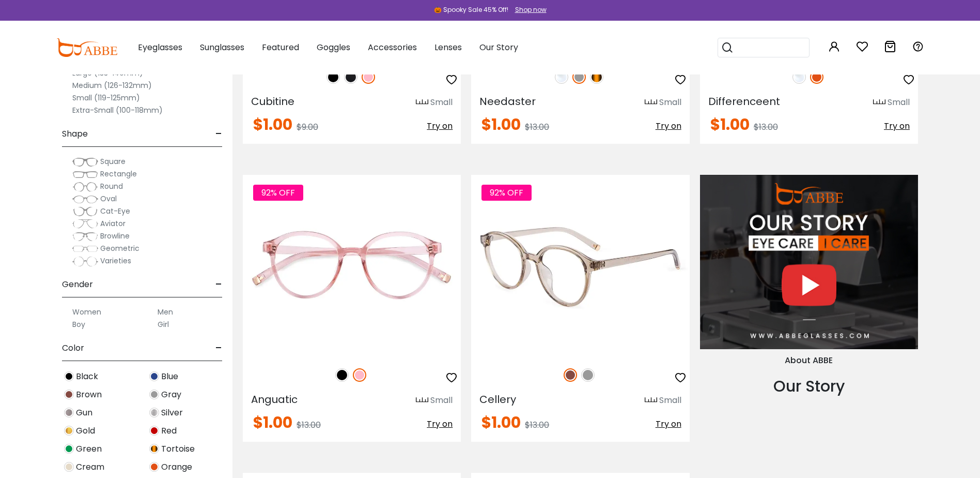
click at [669, 422] on span "Try on" at bounding box center [669, 424] width 26 height 12
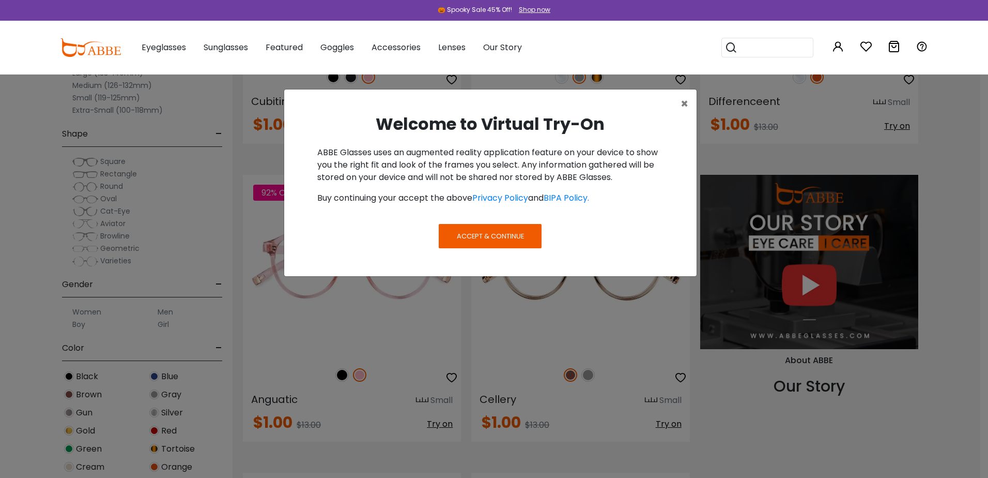
click at [492, 238] on span "Accept & Continue" at bounding box center [490, 236] width 67 height 10
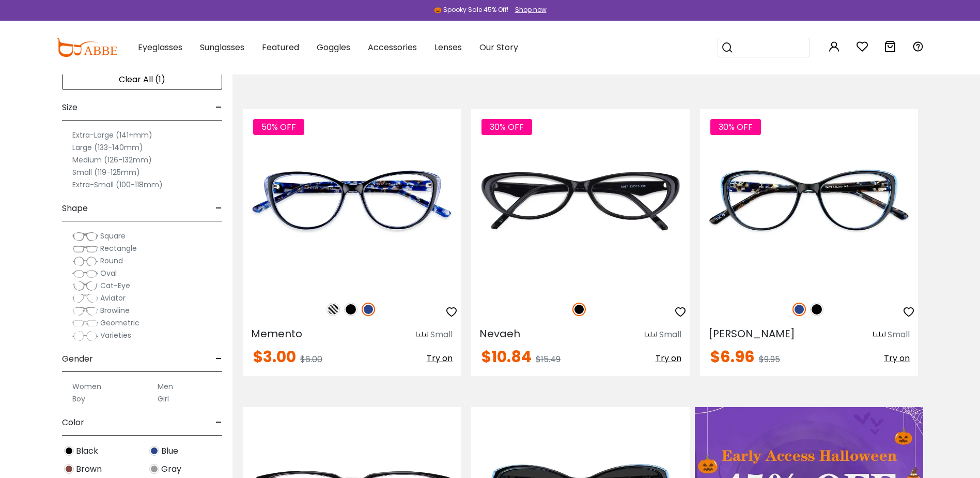
scroll to position [103, 0]
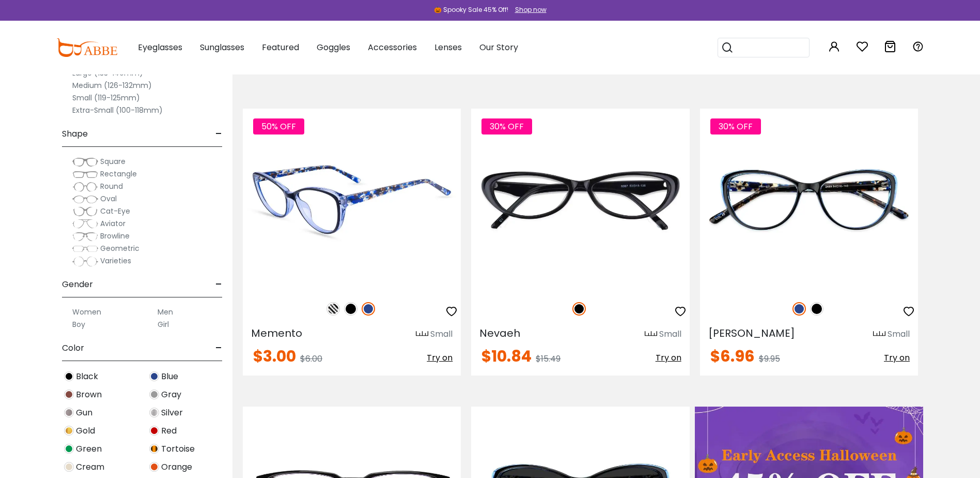
click at [333, 306] on img at bounding box center [333, 308] width 13 height 13
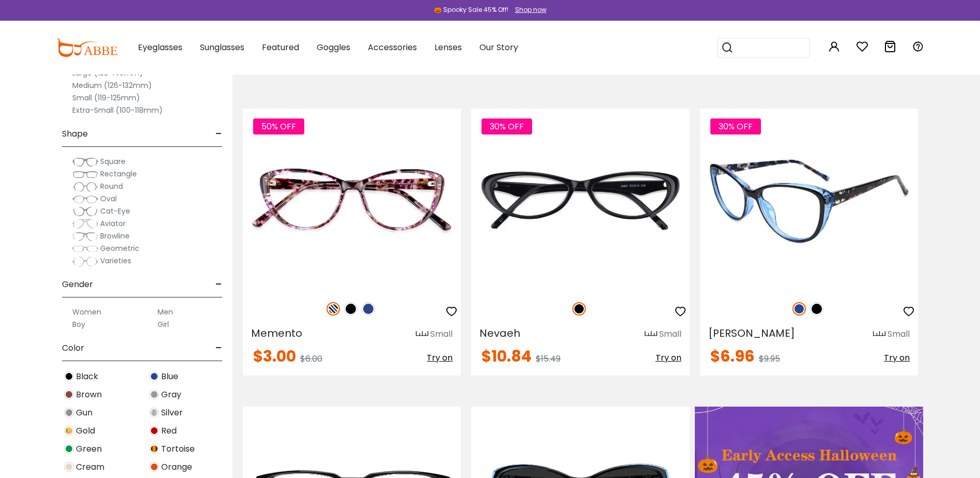
click at [814, 310] on img at bounding box center [816, 308] width 13 height 13
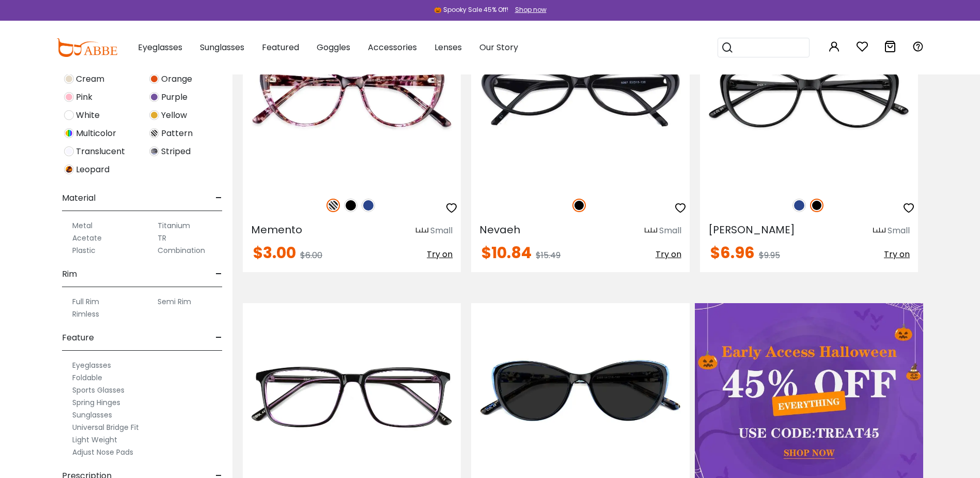
scroll to position [413, 0]
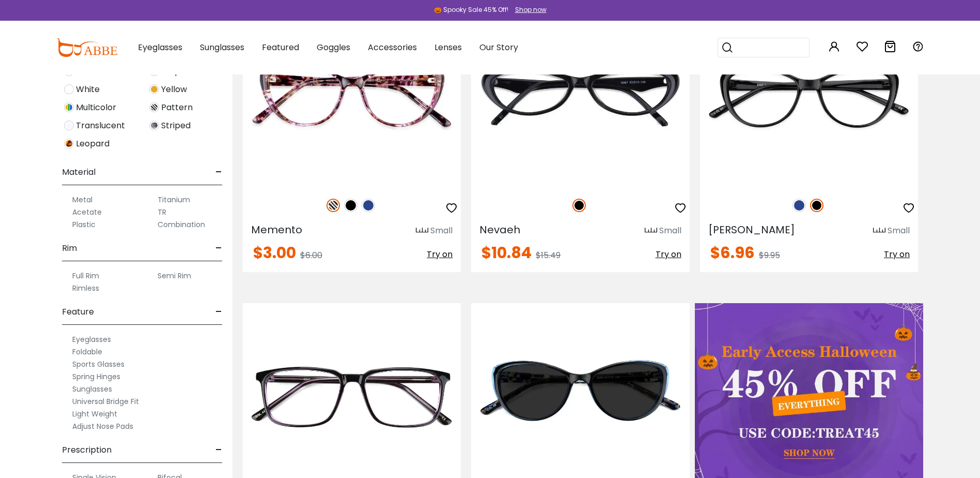
click at [175, 198] on label "Titanium" at bounding box center [174, 199] width 33 height 12
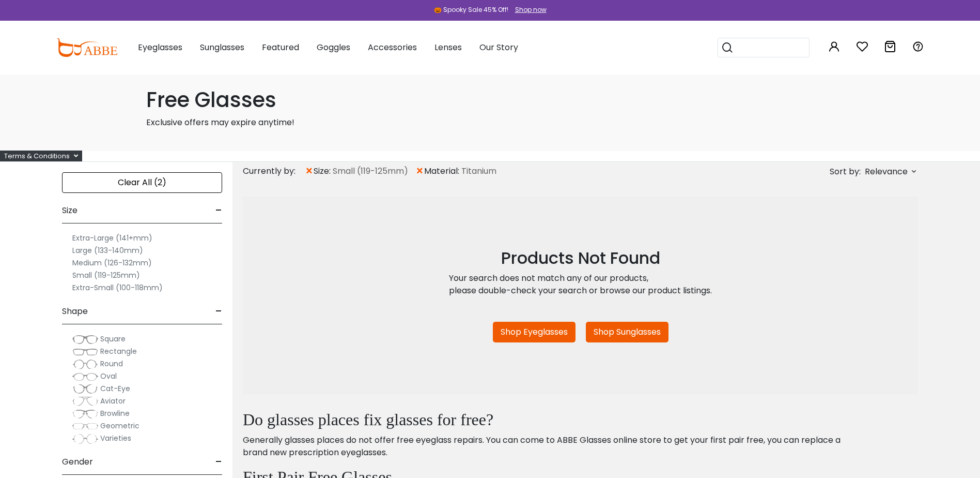
click at [420, 171] on span "×" at bounding box center [420, 171] width 9 height 19
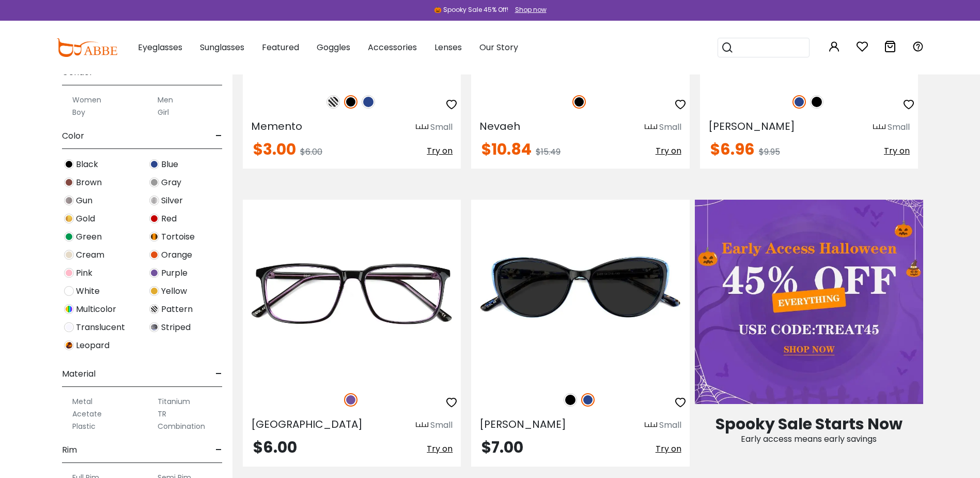
scroll to position [310, 0]
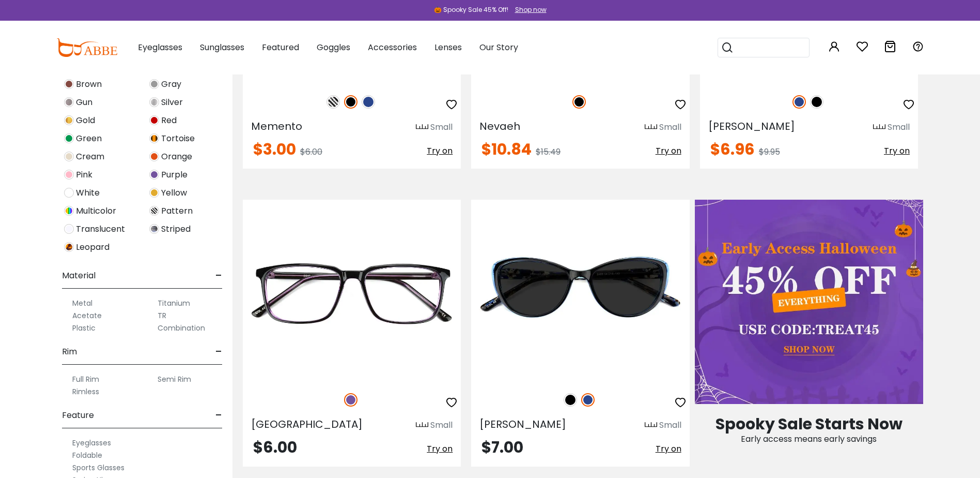
click at [162, 318] on label "TR" at bounding box center [162, 315] width 9 height 12
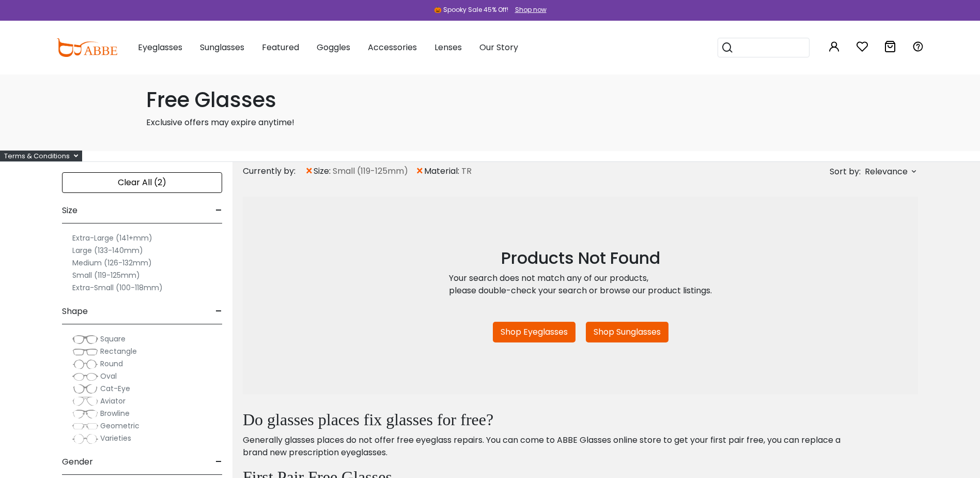
click at [423, 172] on span "×" at bounding box center [420, 171] width 9 height 19
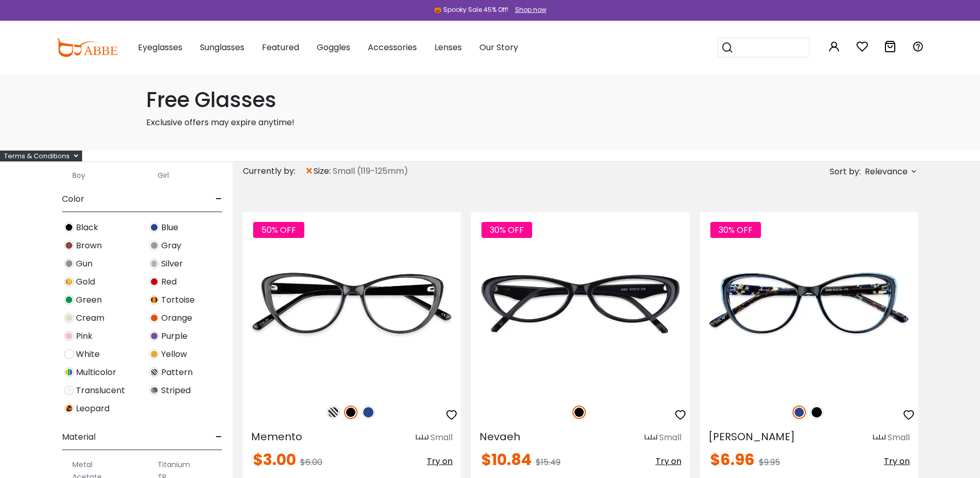
scroll to position [447, 0]
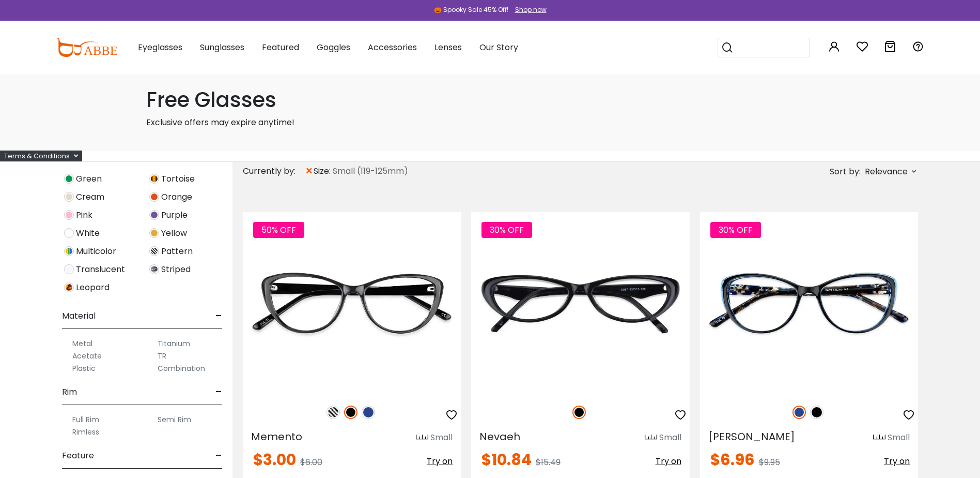
click at [88, 355] on label "Acetate" at bounding box center [86, 355] width 29 height 12
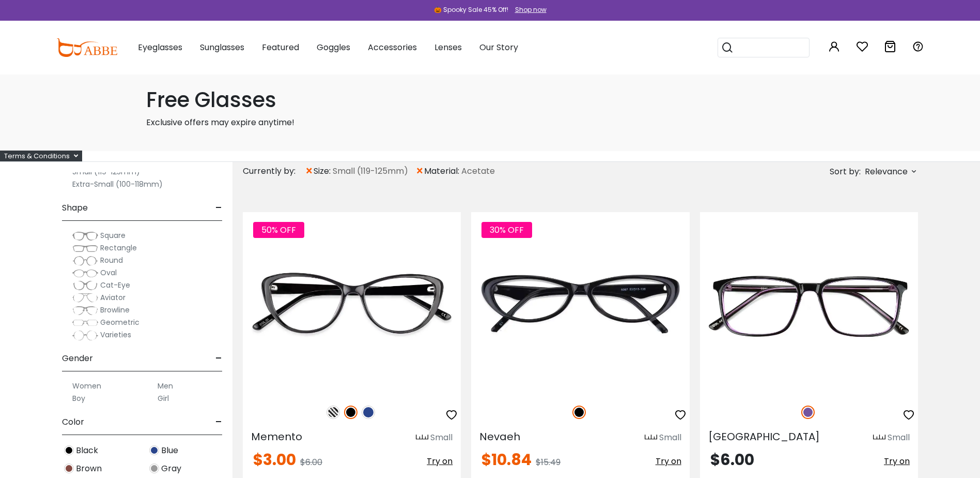
click at [131, 314] on div "Browline" at bounding box center [142, 309] width 160 height 12
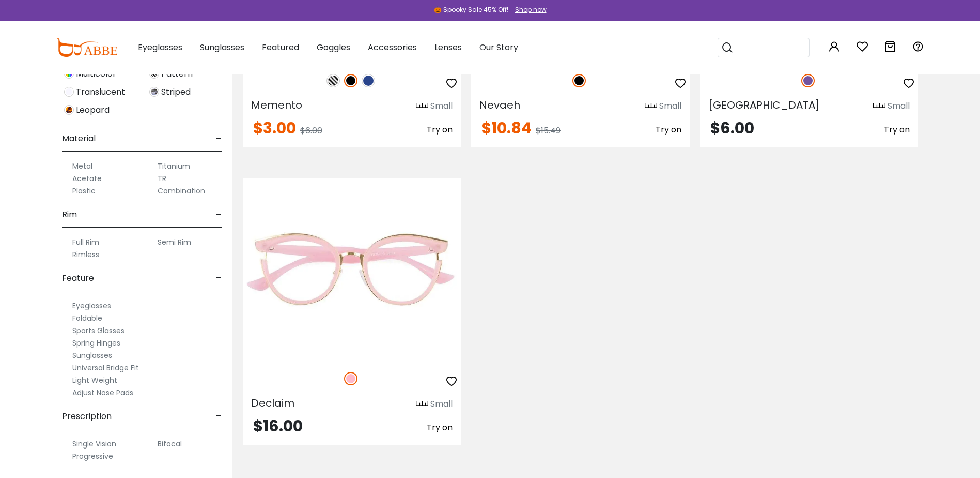
scroll to position [362, 0]
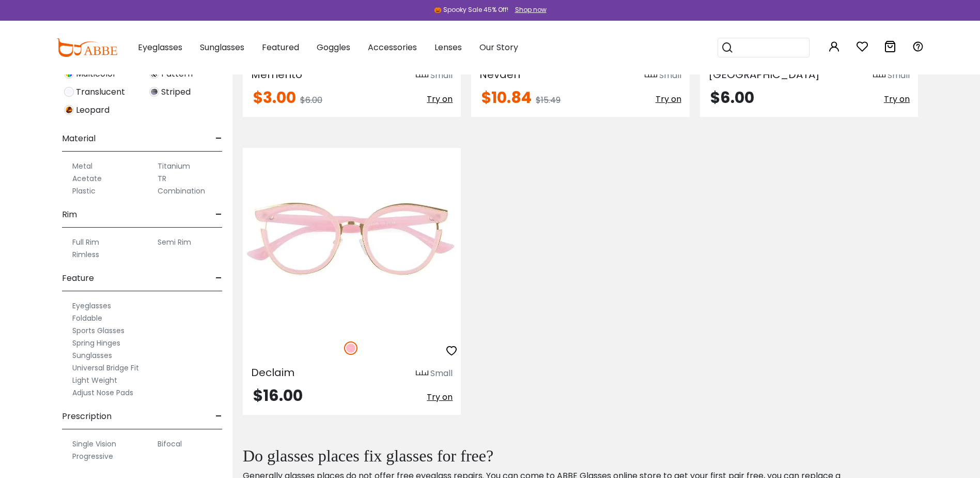
click at [81, 319] on label "Foldable" at bounding box center [87, 318] width 30 height 12
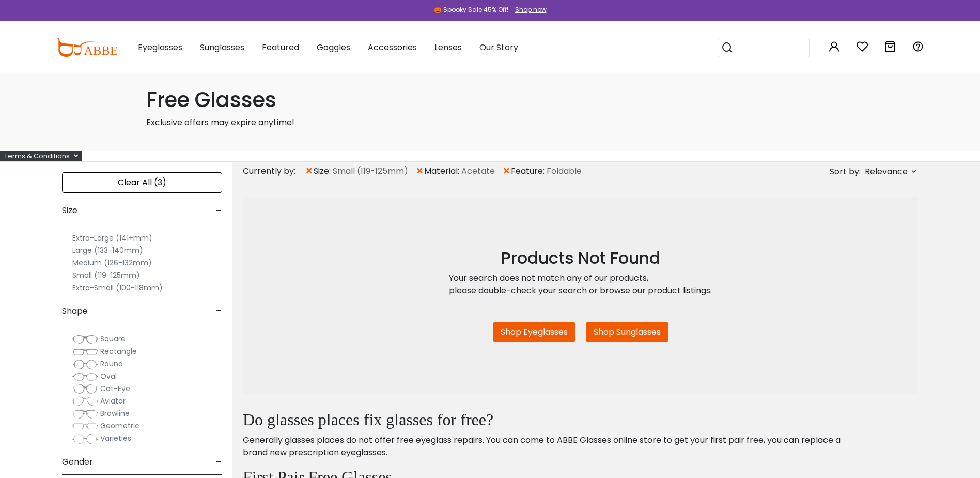
click at [508, 172] on span "×" at bounding box center [506, 171] width 9 height 19
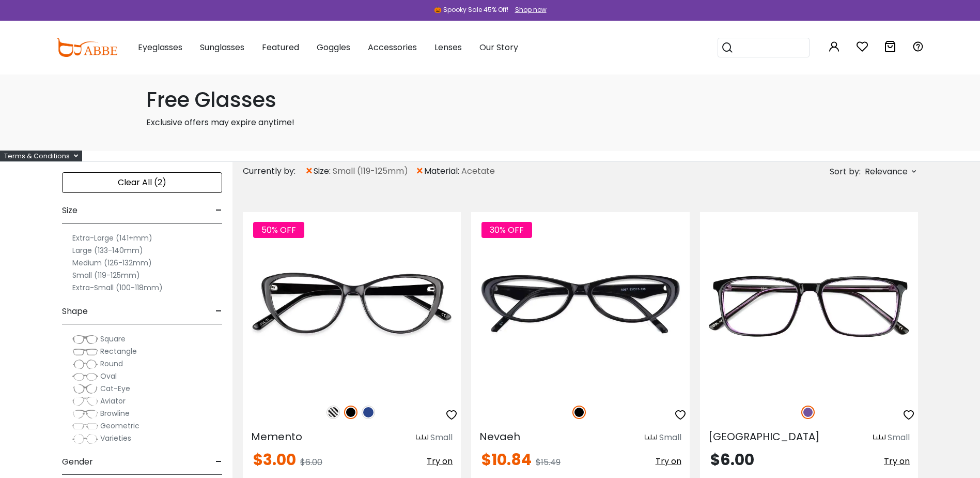
click at [420, 170] on span "×" at bounding box center [420, 171] width 9 height 19
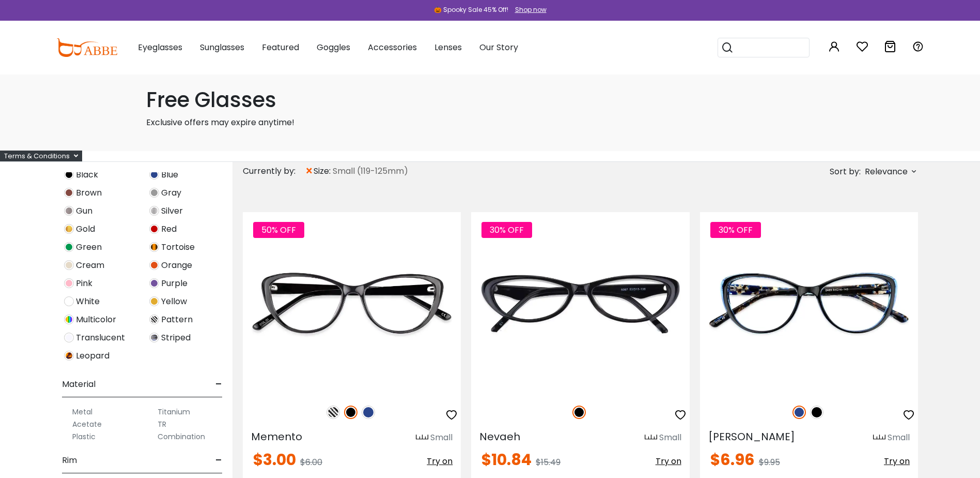
scroll to position [413, 0]
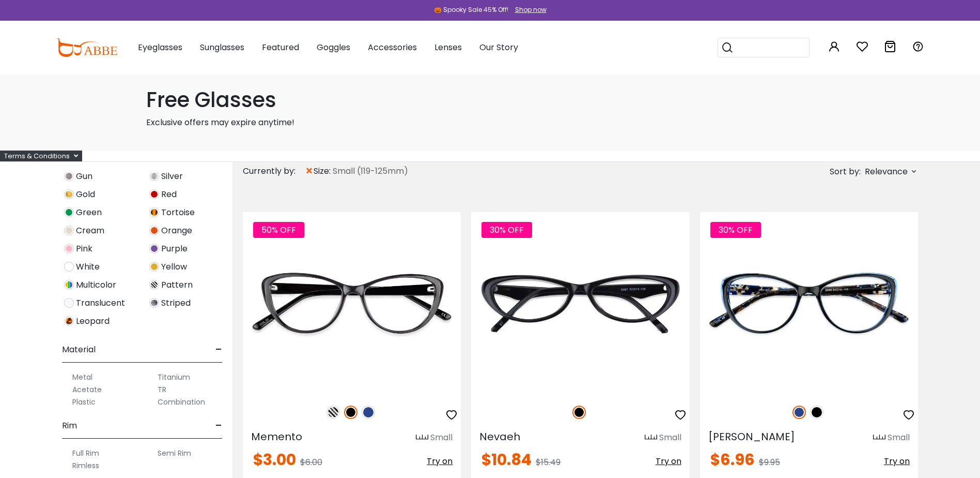
click at [67, 286] on img at bounding box center [69, 285] width 10 height 10
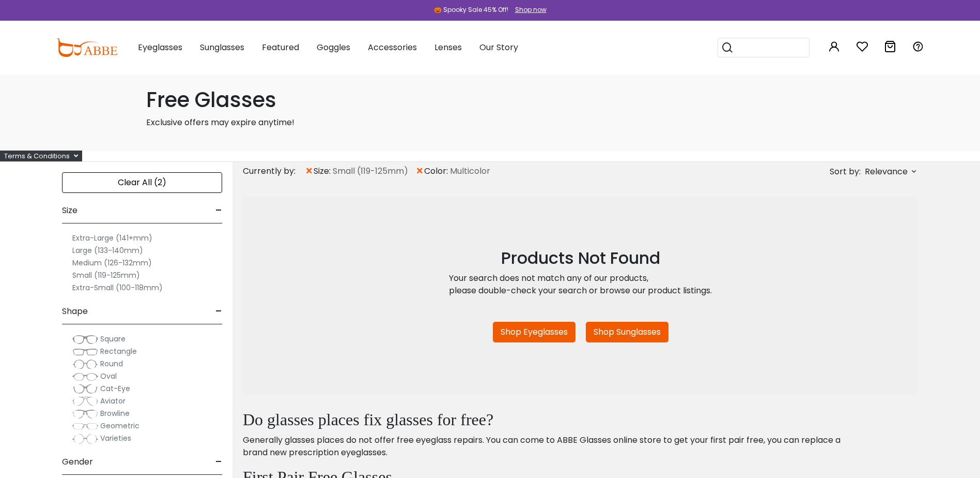
click at [424, 170] on span "×" at bounding box center [420, 171] width 9 height 19
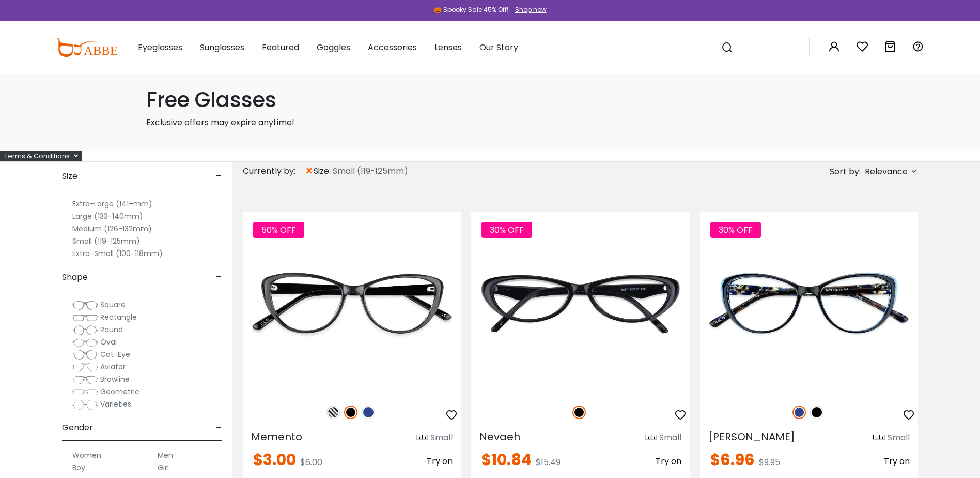
scroll to position [155, 0]
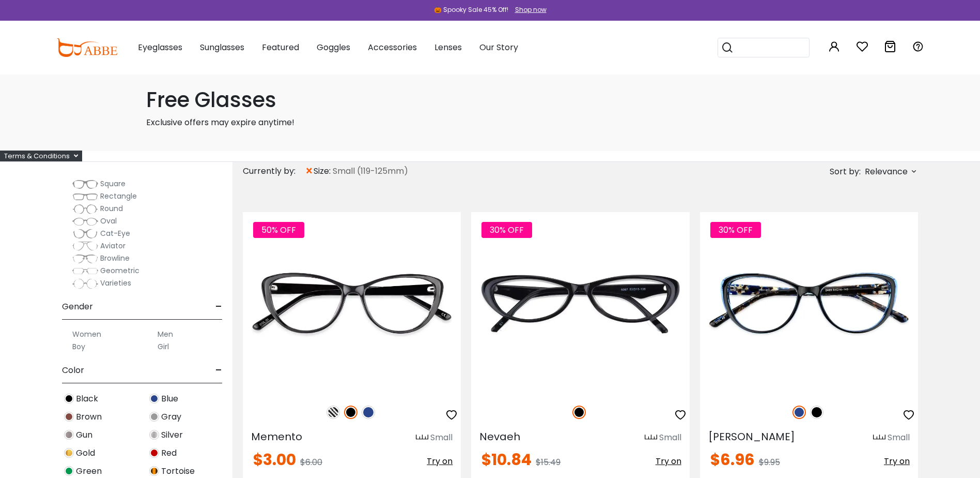
click at [116, 259] on span "Browline" at bounding box center [114, 258] width 29 height 10
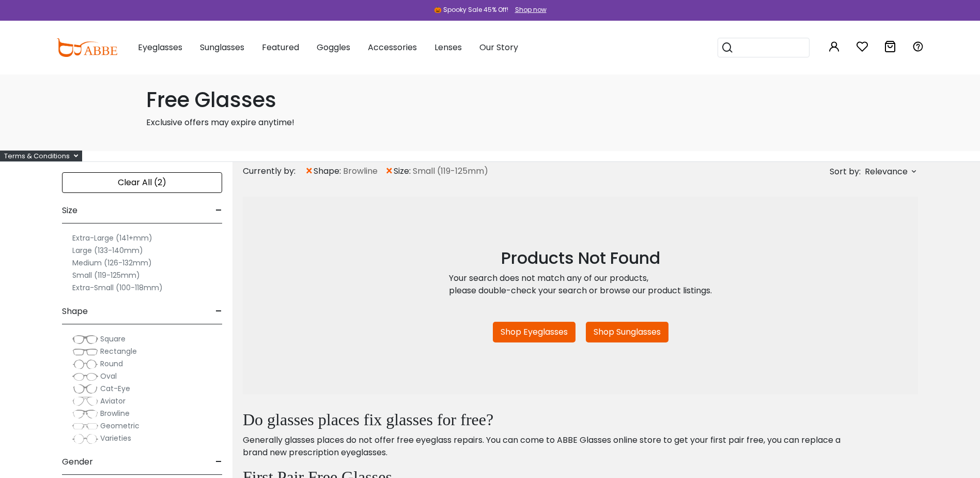
click at [390, 170] on span "×" at bounding box center [389, 171] width 9 height 19
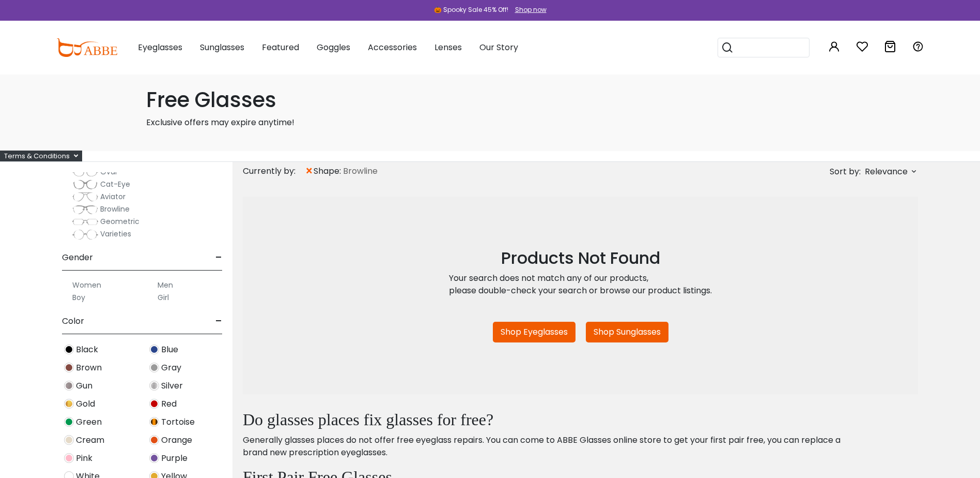
scroll to position [207, 0]
click at [114, 219] on span "Geometric" at bounding box center [119, 218] width 39 height 10
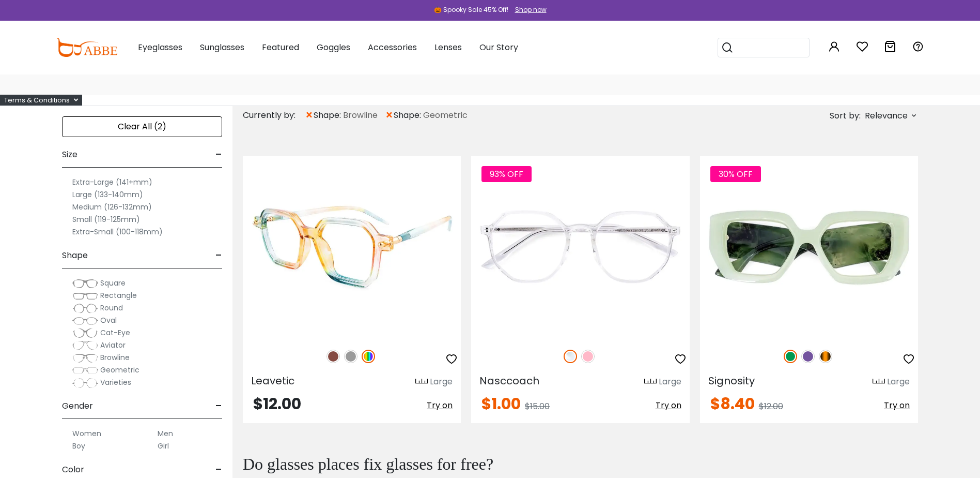
scroll to position [52, 0]
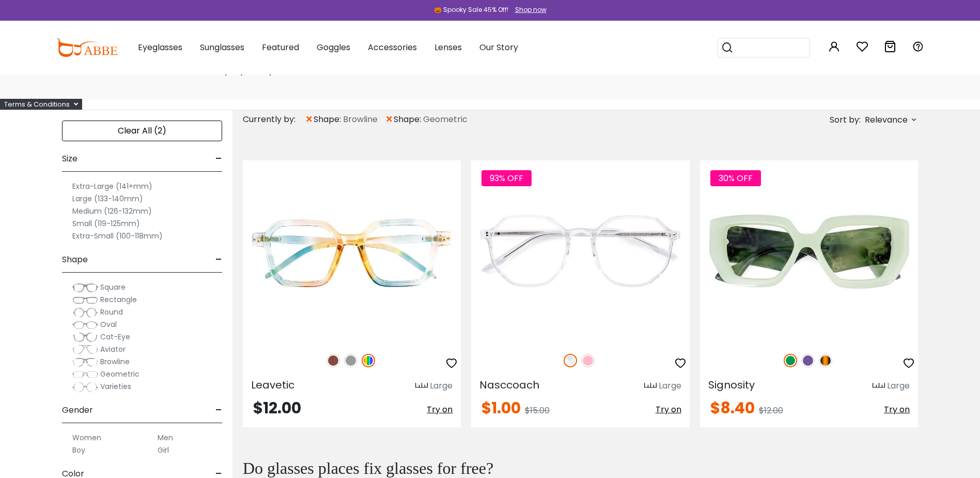
click at [391, 118] on span "×" at bounding box center [389, 119] width 9 height 19
click at [387, 118] on span "×" at bounding box center [389, 119] width 9 height 19
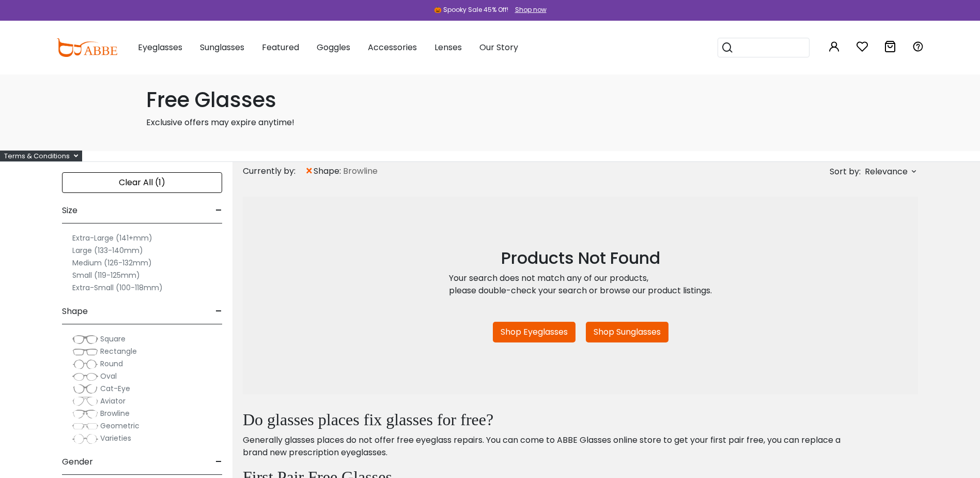
click at [311, 168] on span "×" at bounding box center [309, 171] width 9 height 19
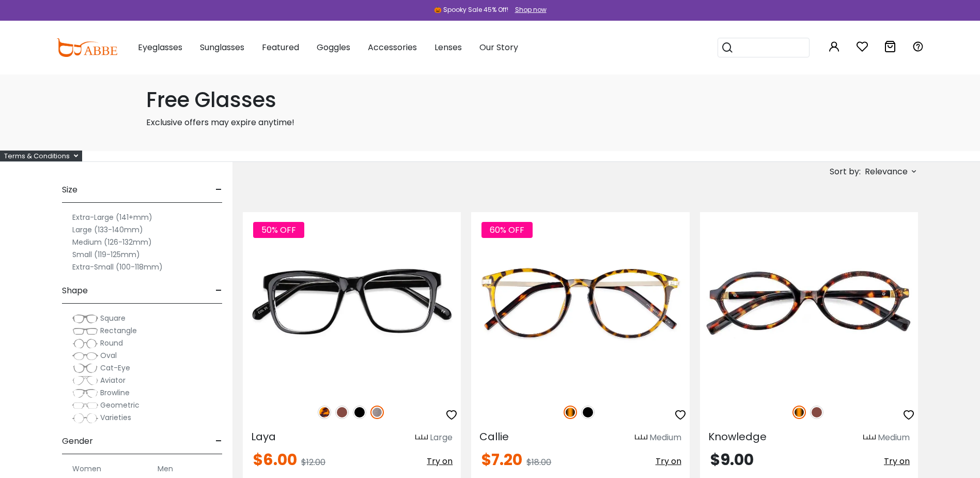
click at [124, 253] on label "Small (119-125mm)" at bounding box center [106, 254] width 68 height 12
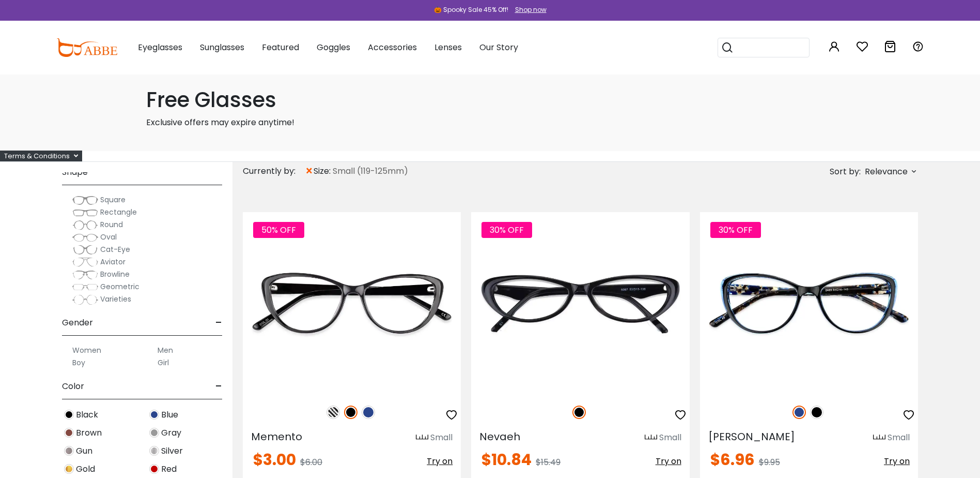
scroll to position [155, 0]
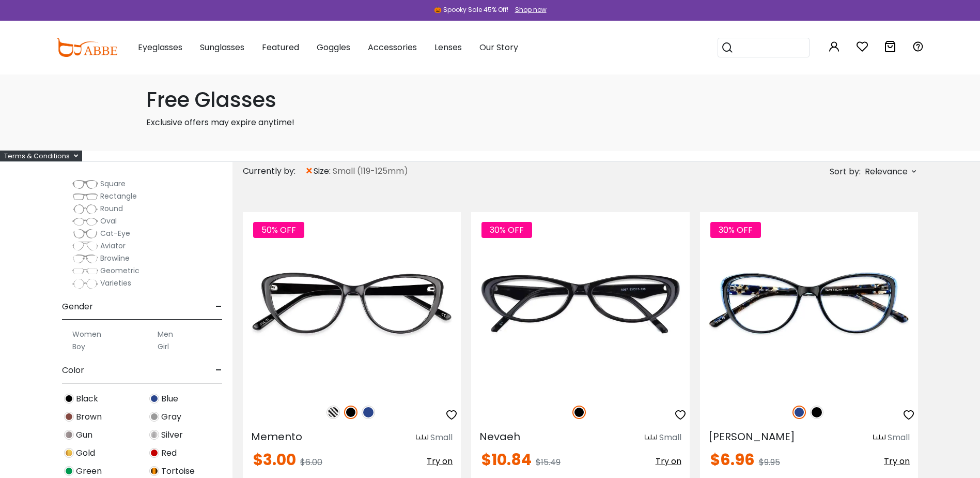
click at [82, 334] on label "Women" at bounding box center [86, 334] width 29 height 12
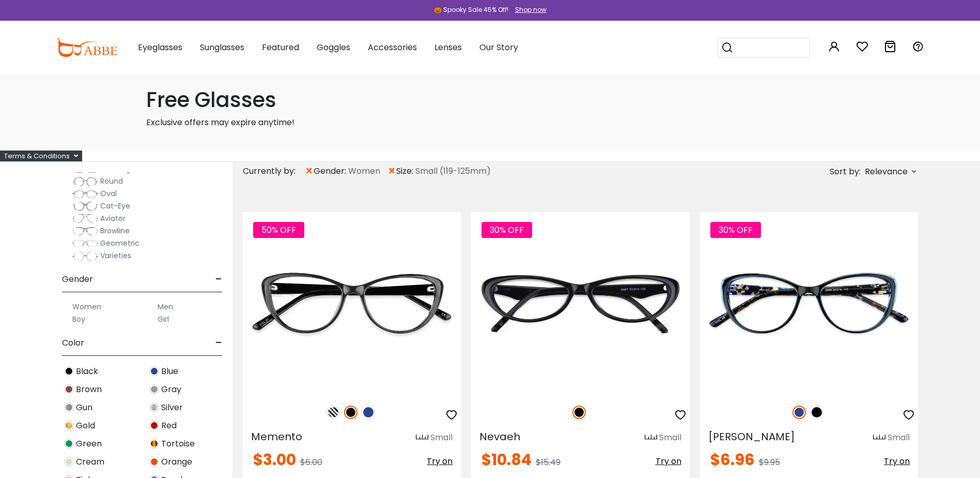
scroll to position [207, 0]
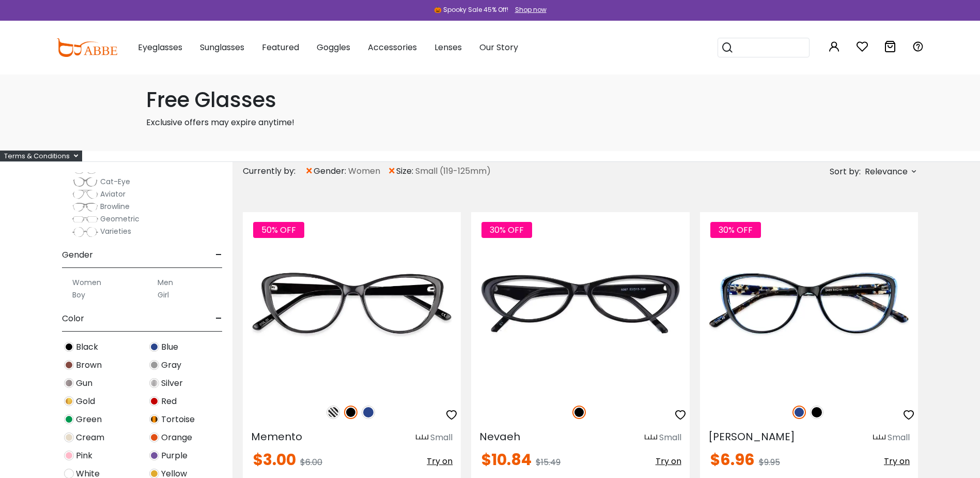
click at [166, 292] on label "Girl" at bounding box center [163, 294] width 11 height 12
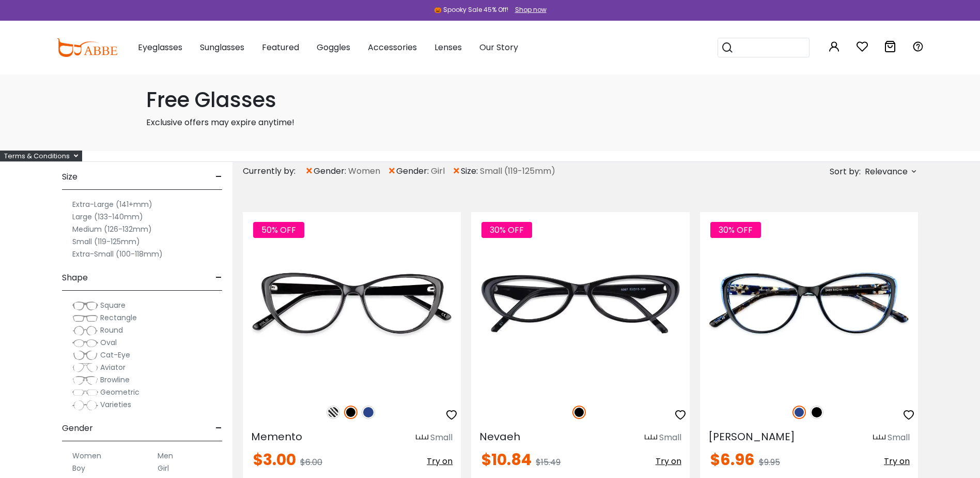
scroll to position [52, 0]
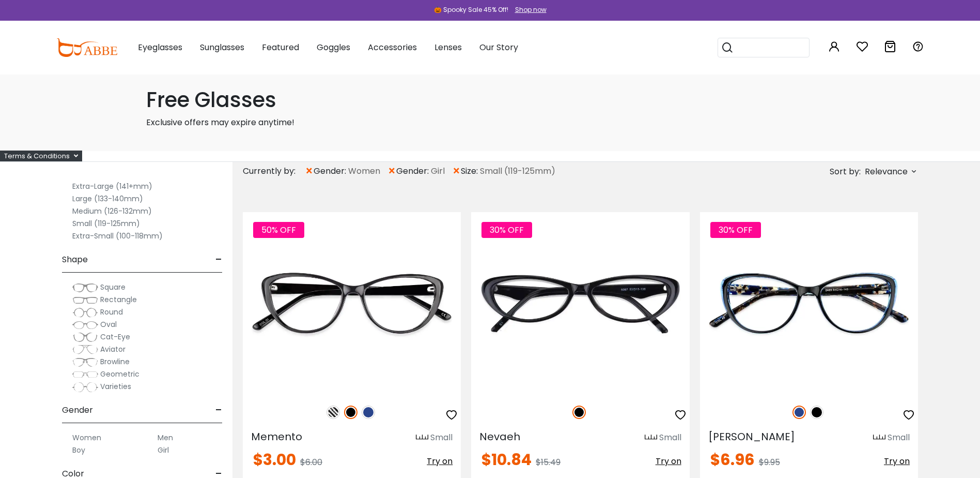
click at [309, 168] on span "×" at bounding box center [309, 171] width 9 height 19
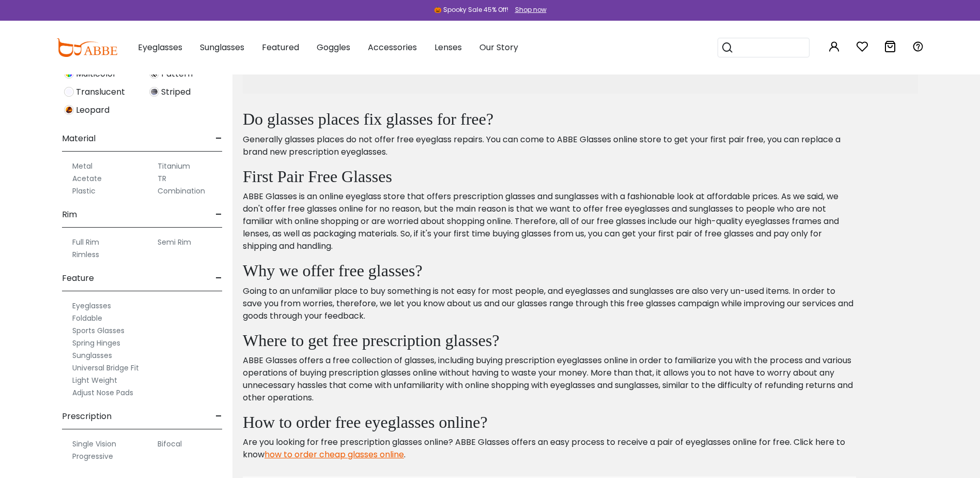
scroll to position [310, 0]
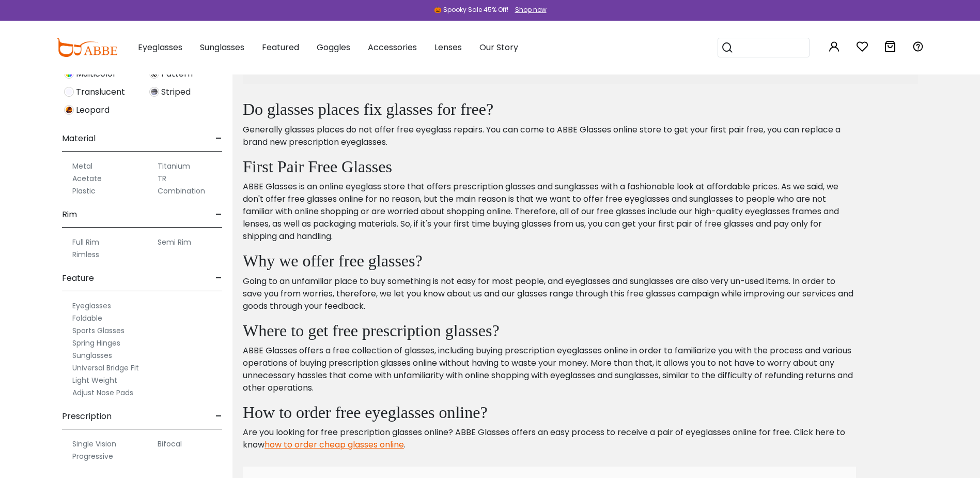
click at [125, 366] on label "Universal Bridge Fit" at bounding box center [105, 367] width 67 height 12
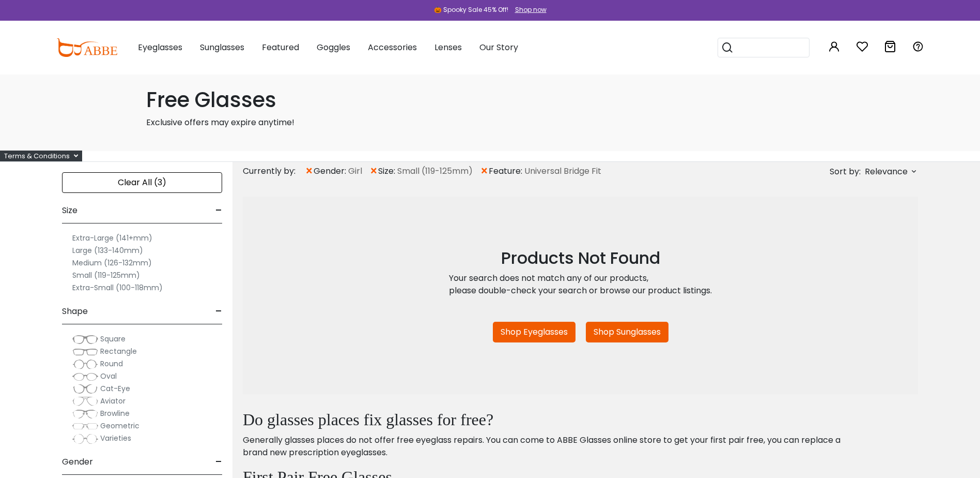
click at [101, 369] on div "Clear All (3) Size - Extra-Large (141+mm) Large (133-140mm) Medium (126-132mm) …" at bounding box center [142, 413] width 160 height 483
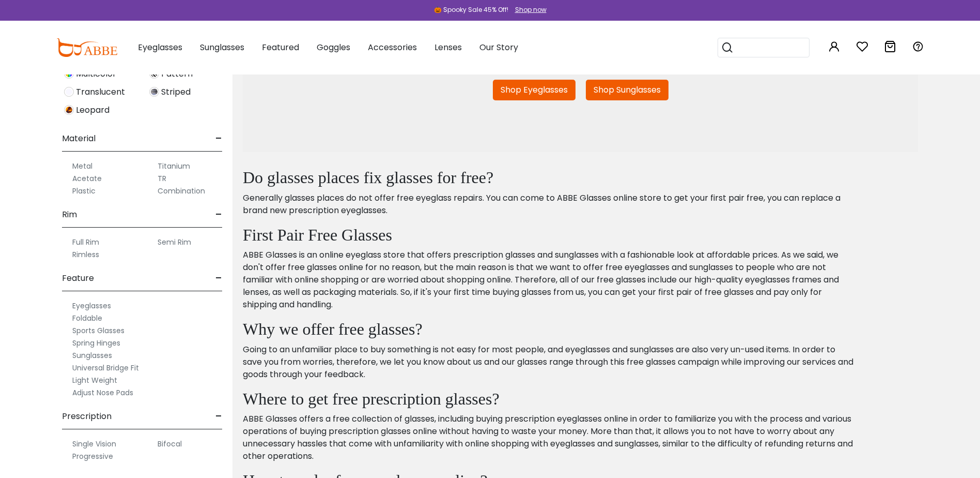
scroll to position [258, 0]
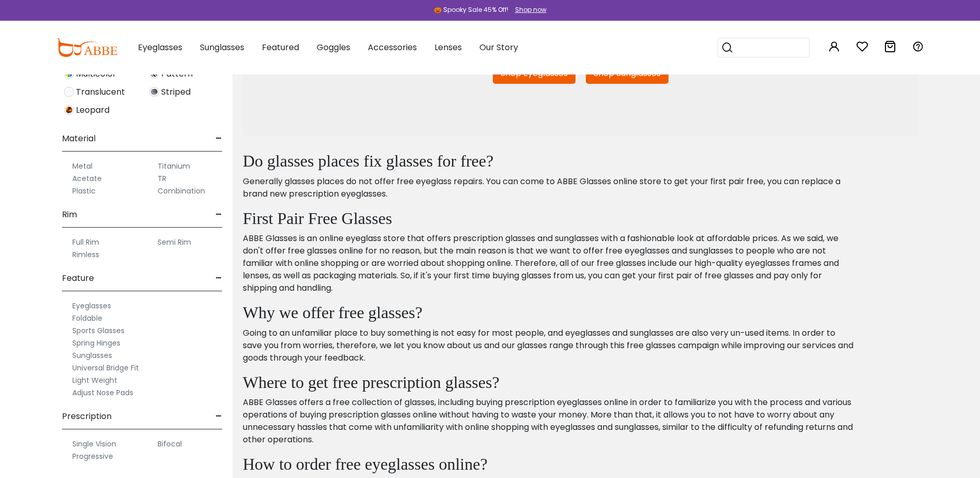
click at [117, 366] on label "Universal Bridge Fit" at bounding box center [105, 367] width 67 height 12
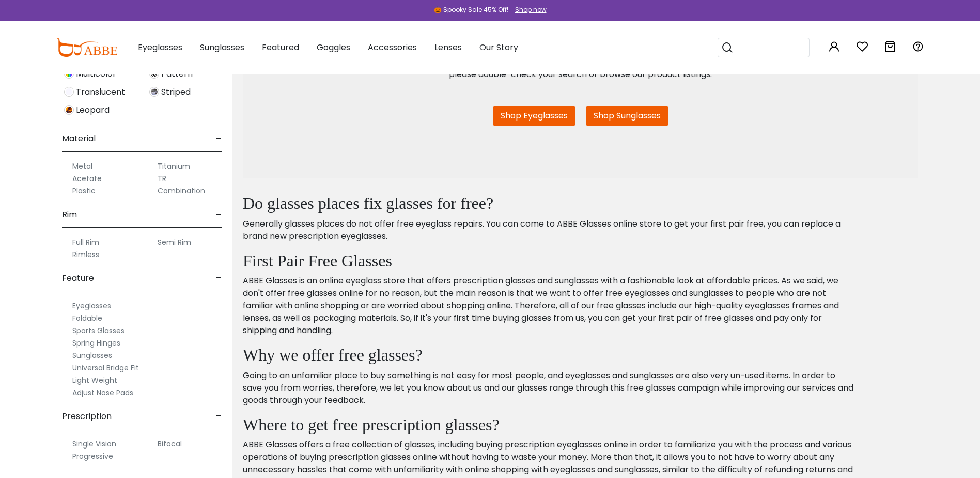
scroll to position [258, 0]
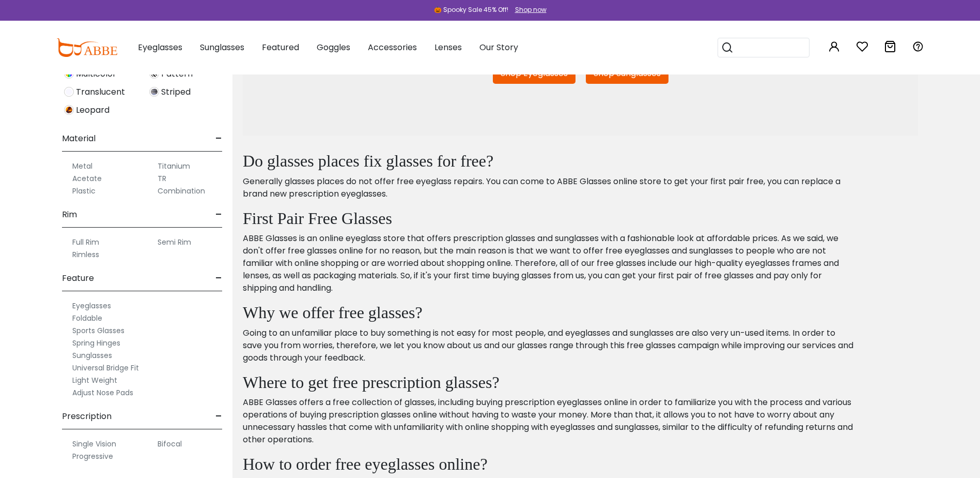
click at [112, 346] on label "Spring Hinges" at bounding box center [96, 342] width 48 height 12
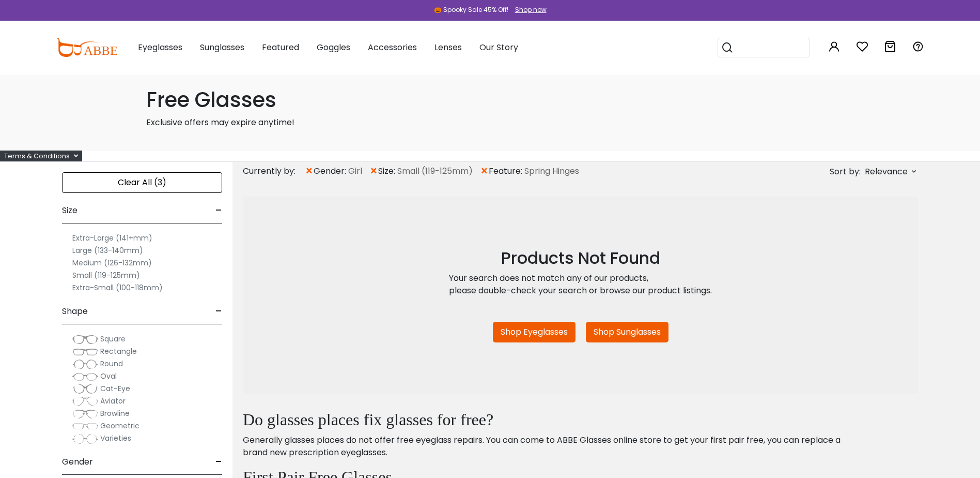
click at [488, 167] on span "×" at bounding box center [484, 171] width 9 height 19
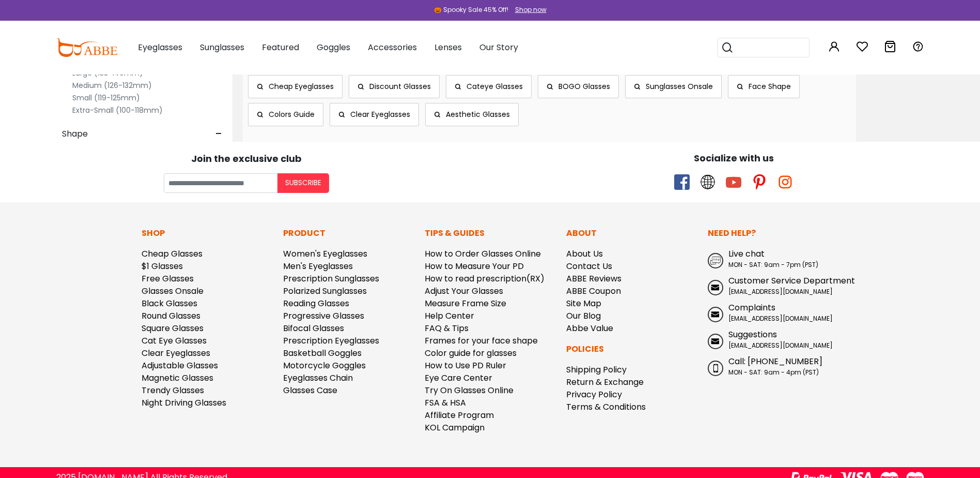
scroll to position [750, 0]
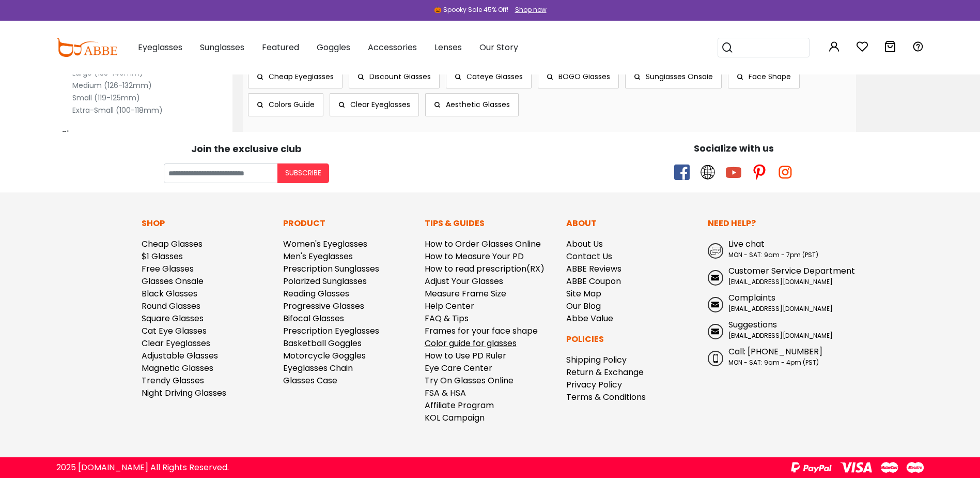
click at [498, 343] on link "Color guide for glasses" at bounding box center [471, 343] width 92 height 12
